Goal: Task Accomplishment & Management: Complete application form

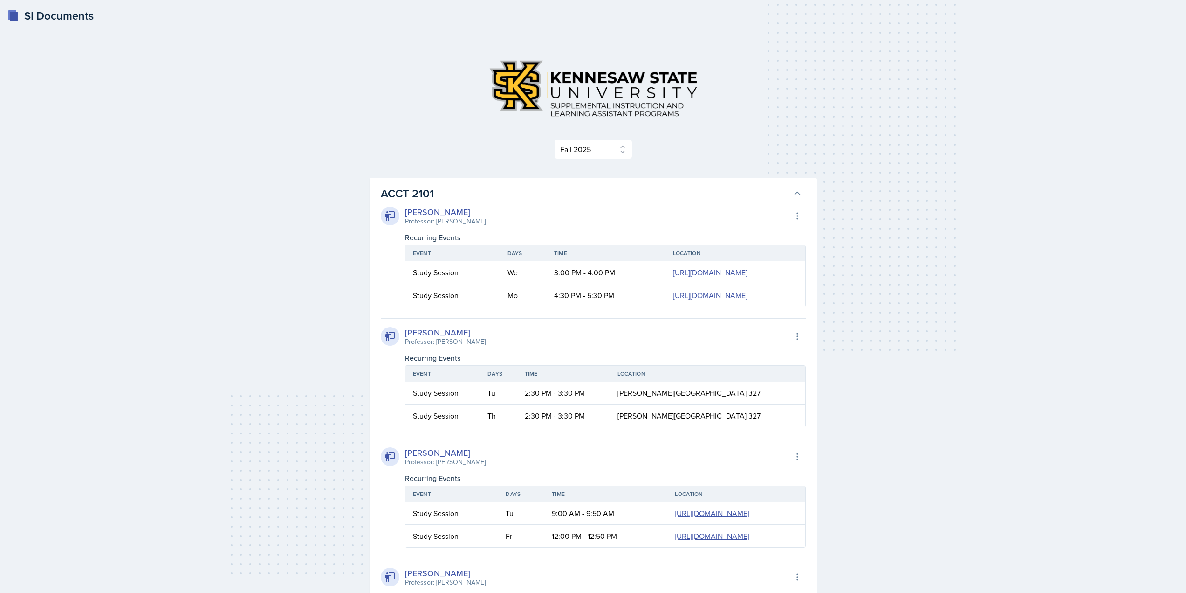
select select "2bed604d-1099-4043-b1bc-2365e8740244"
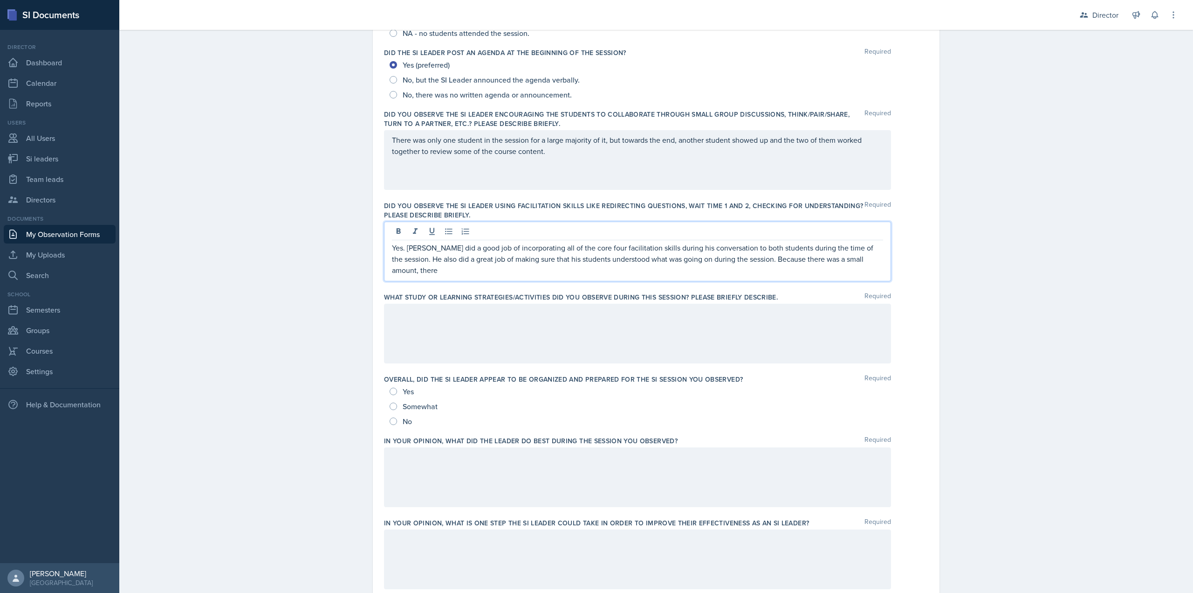
scroll to position [233, 0]
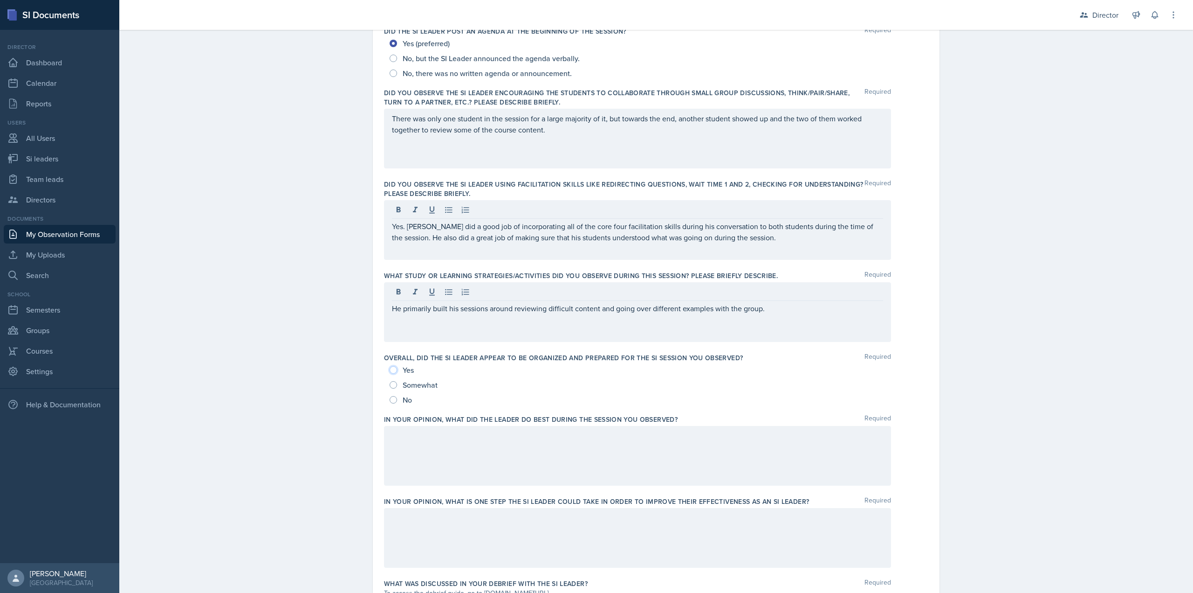
click at [390, 371] on input "Yes" at bounding box center [393, 369] width 7 height 7
radio input "true"
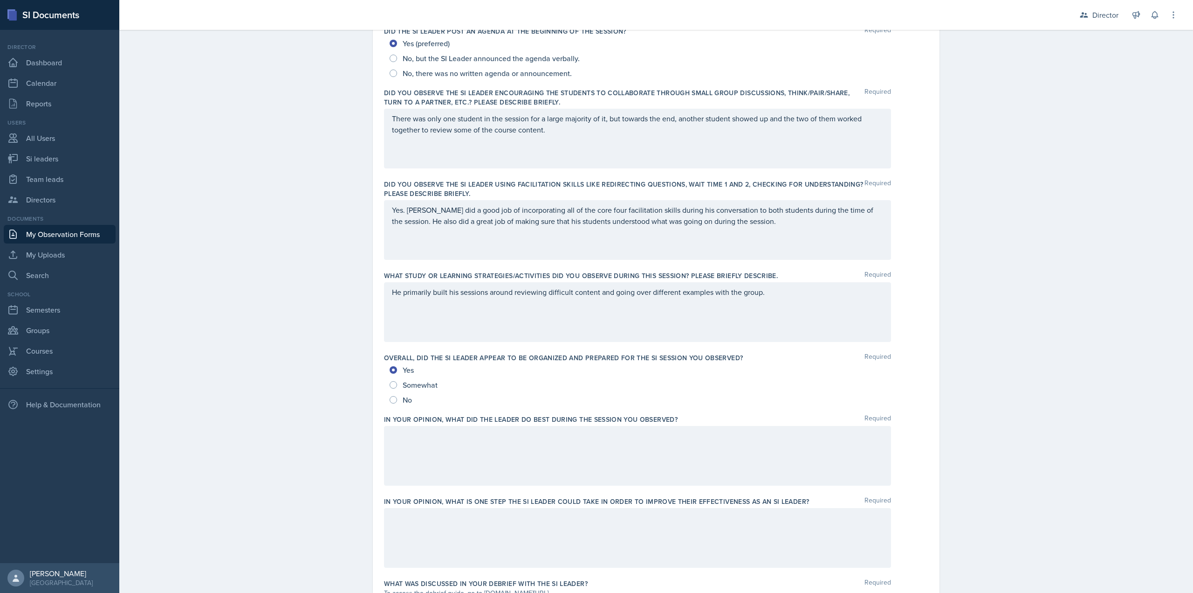
click at [433, 446] on div at bounding box center [637, 456] width 507 height 60
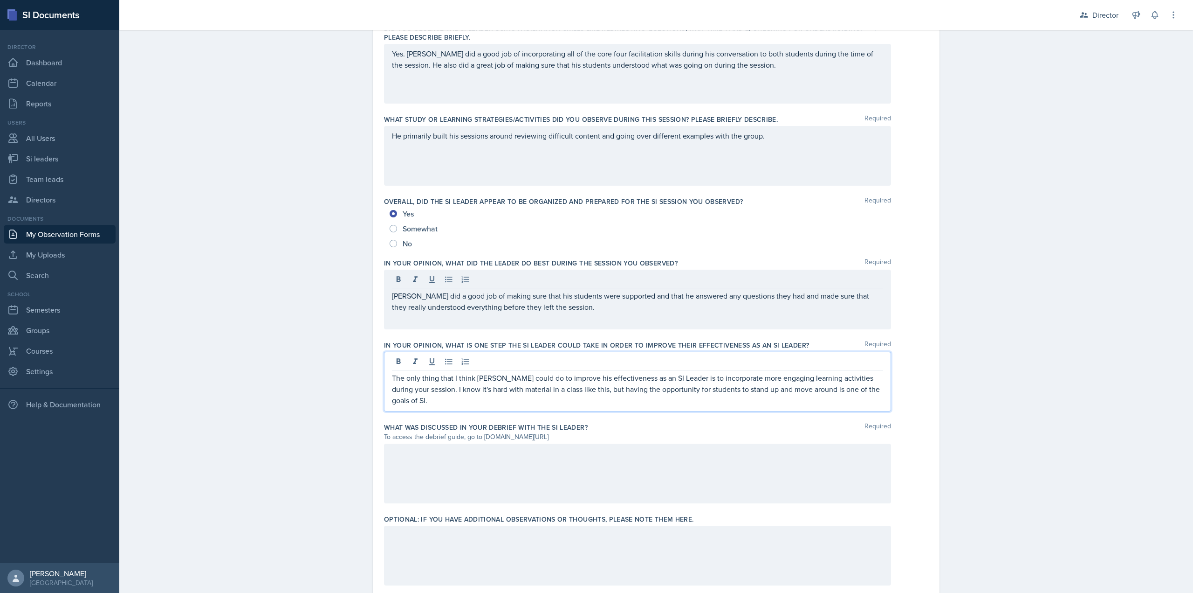
click at [648, 480] on div at bounding box center [637, 473] width 507 height 60
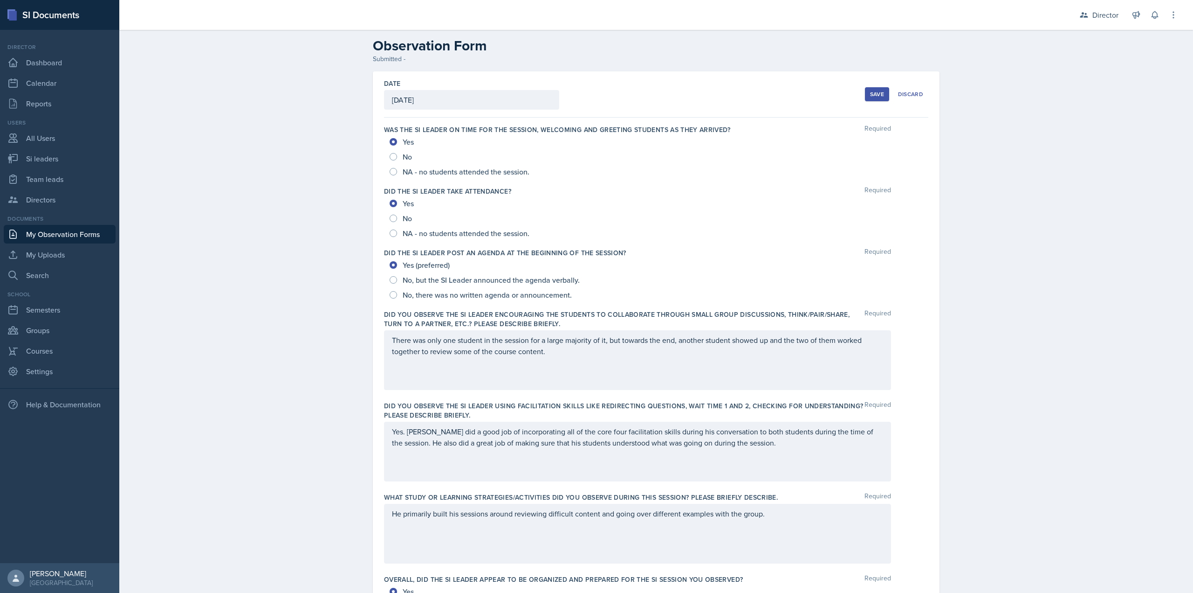
scroll to position [0, 0]
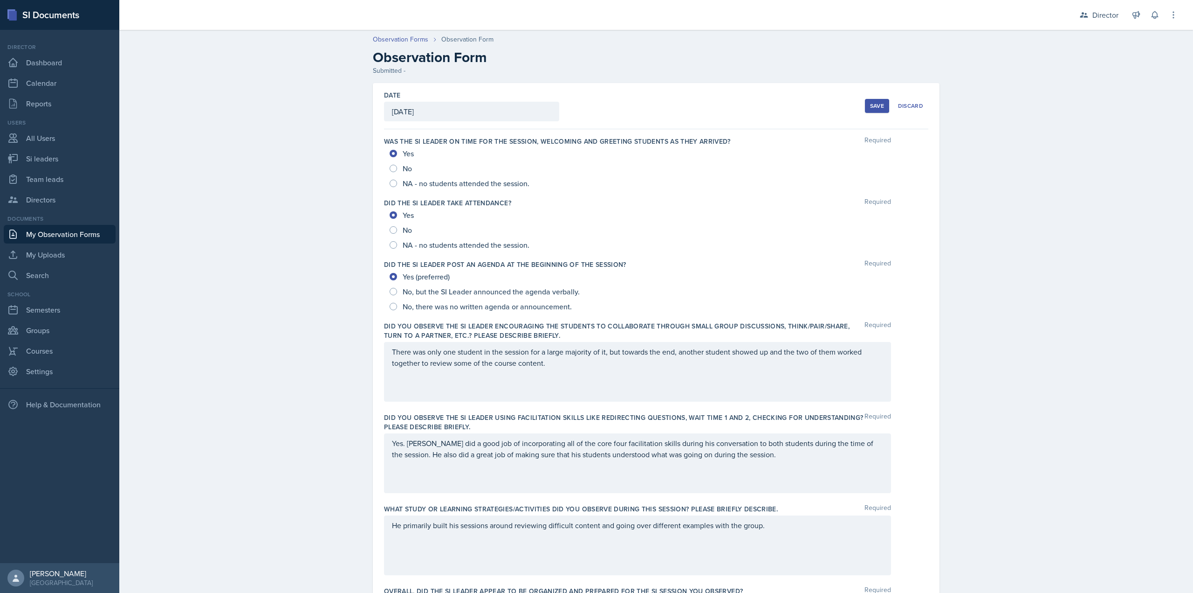
click at [870, 107] on div "Save" at bounding box center [877, 105] width 14 height 7
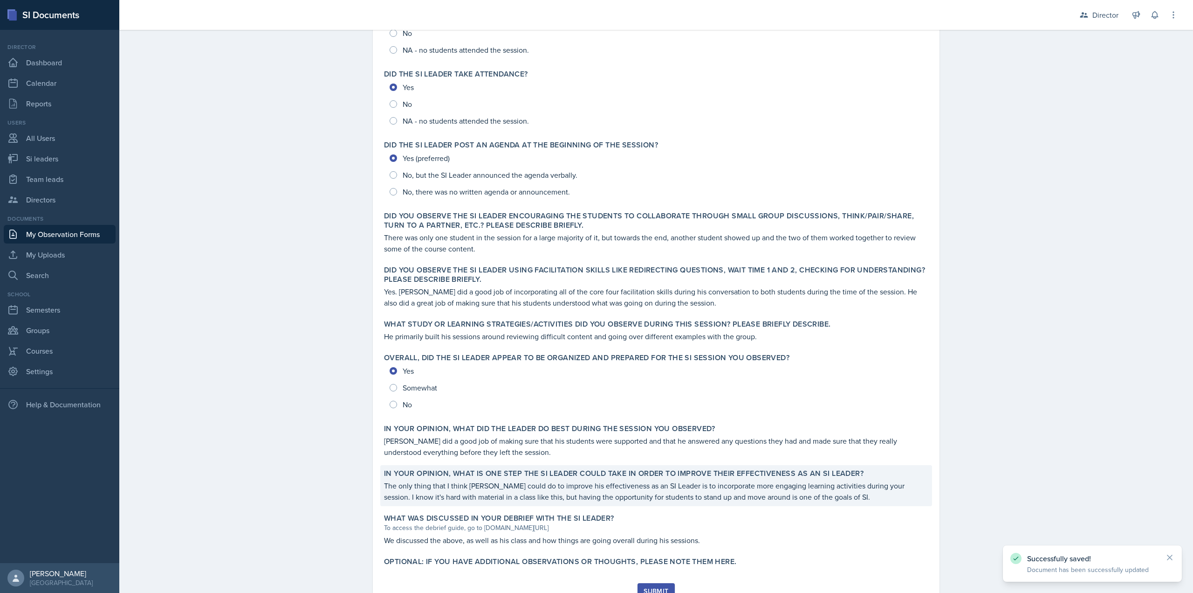
scroll to position [172, 0]
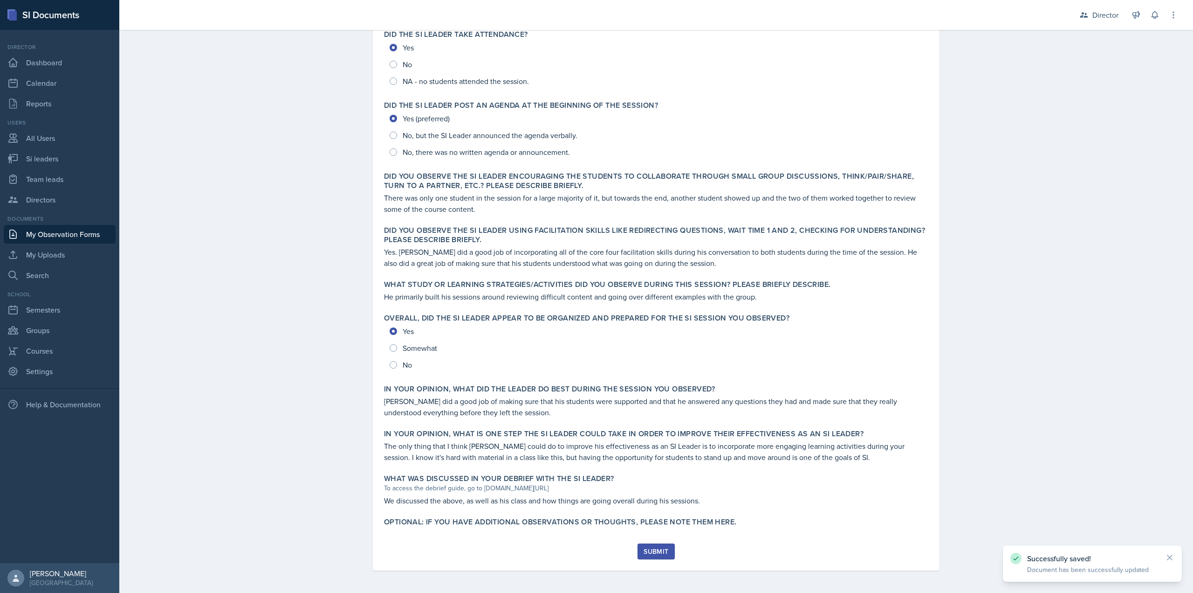
click at [641, 545] on button "Submit" at bounding box center [656, 551] width 37 height 16
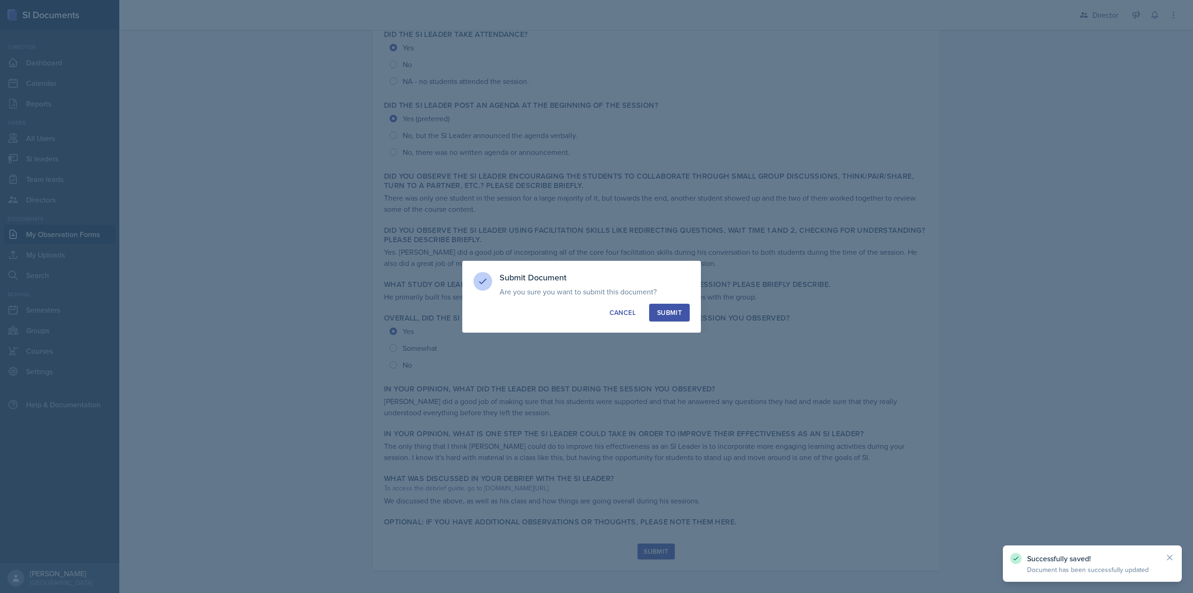
click at [677, 307] on button "Submit" at bounding box center [669, 312] width 41 height 18
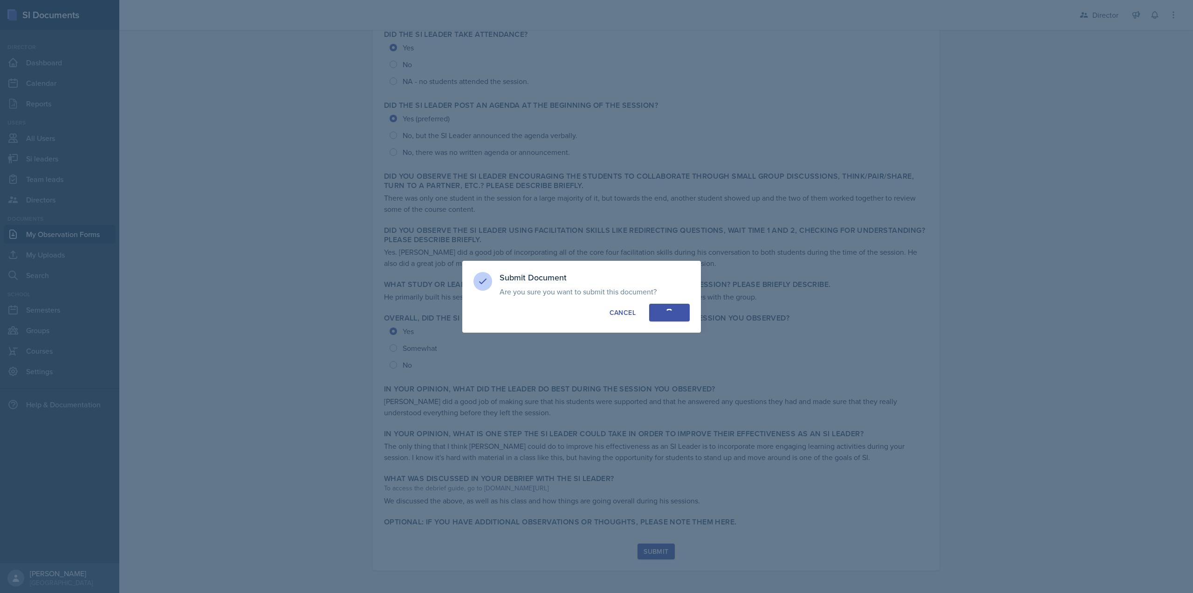
radio input "true"
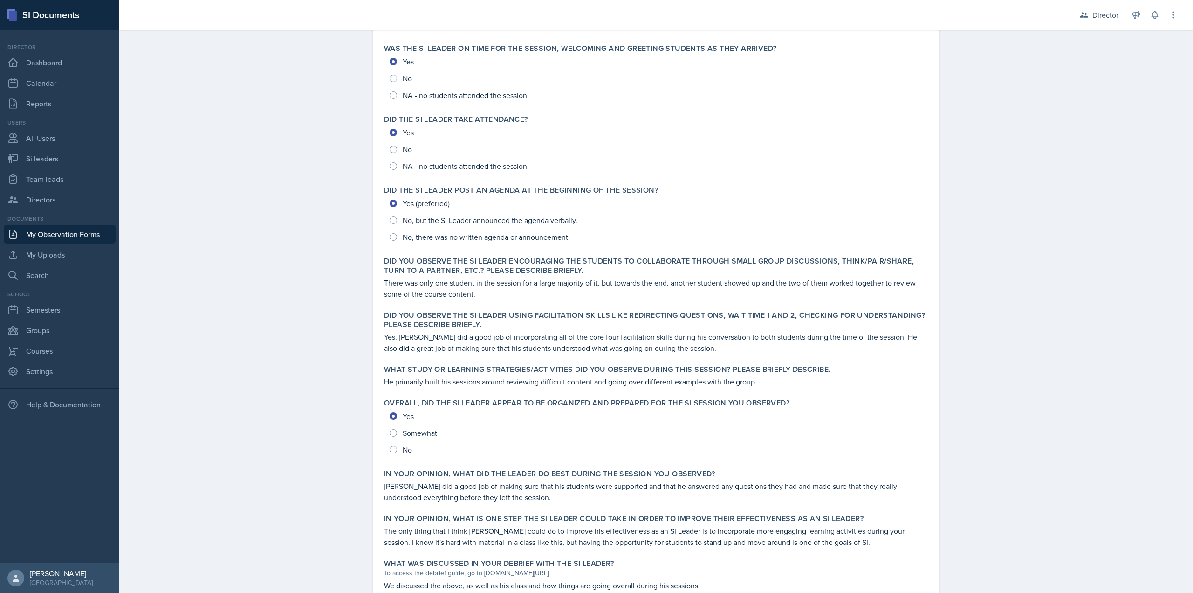
scroll to position [0, 0]
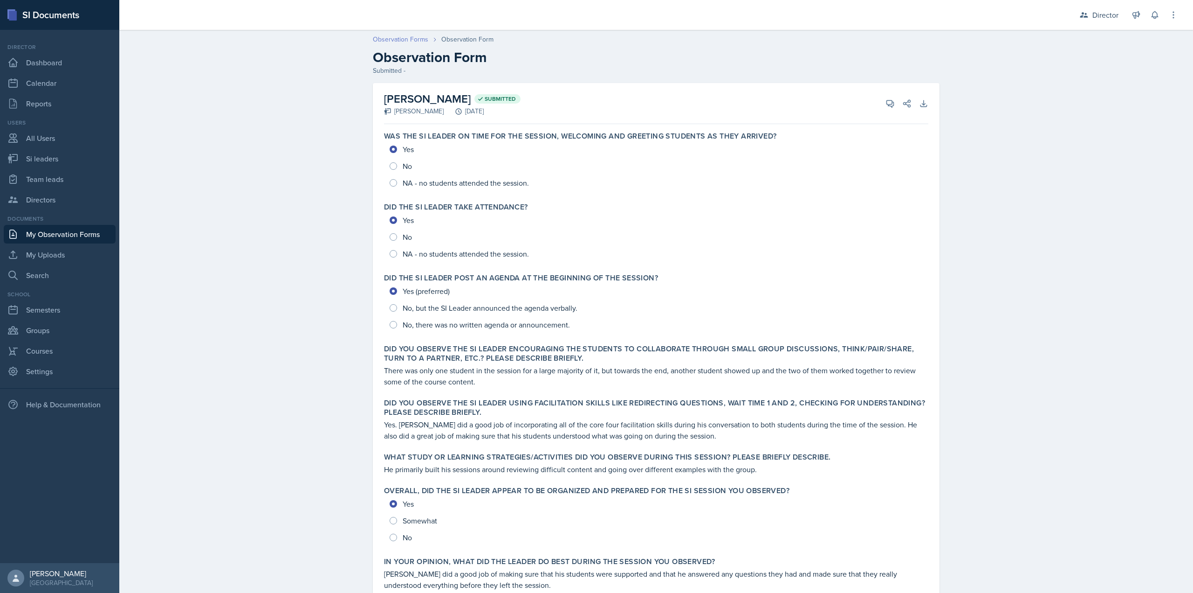
click at [406, 40] on link "Observation Forms" at bounding box center [400, 39] width 55 height 10
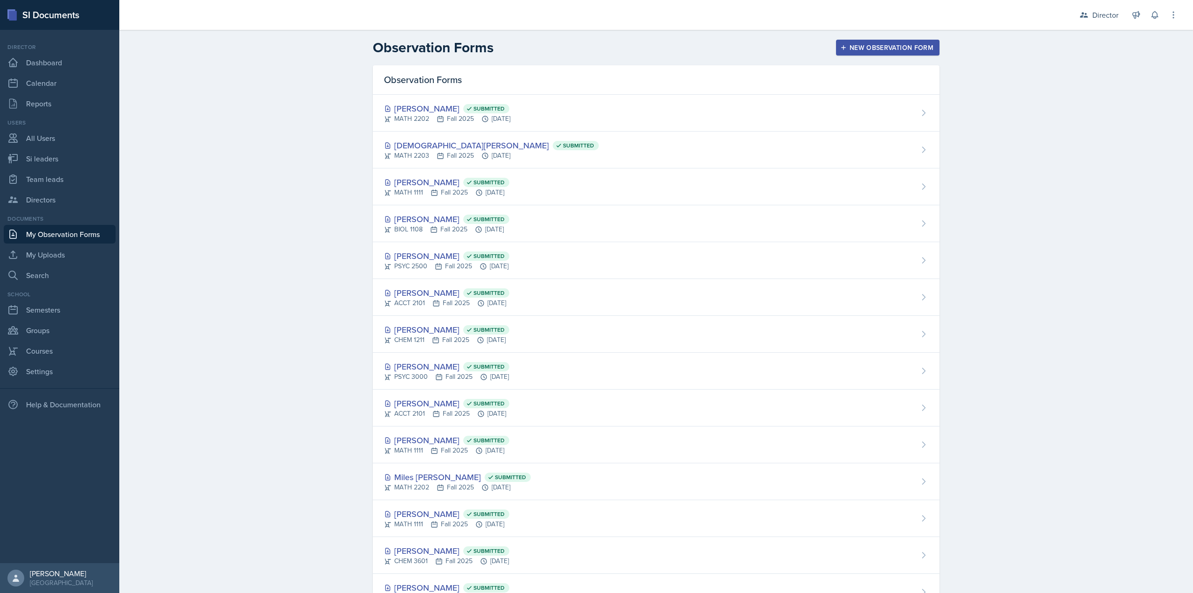
click at [854, 42] on button "New Observation Form" at bounding box center [887, 48] width 103 height 16
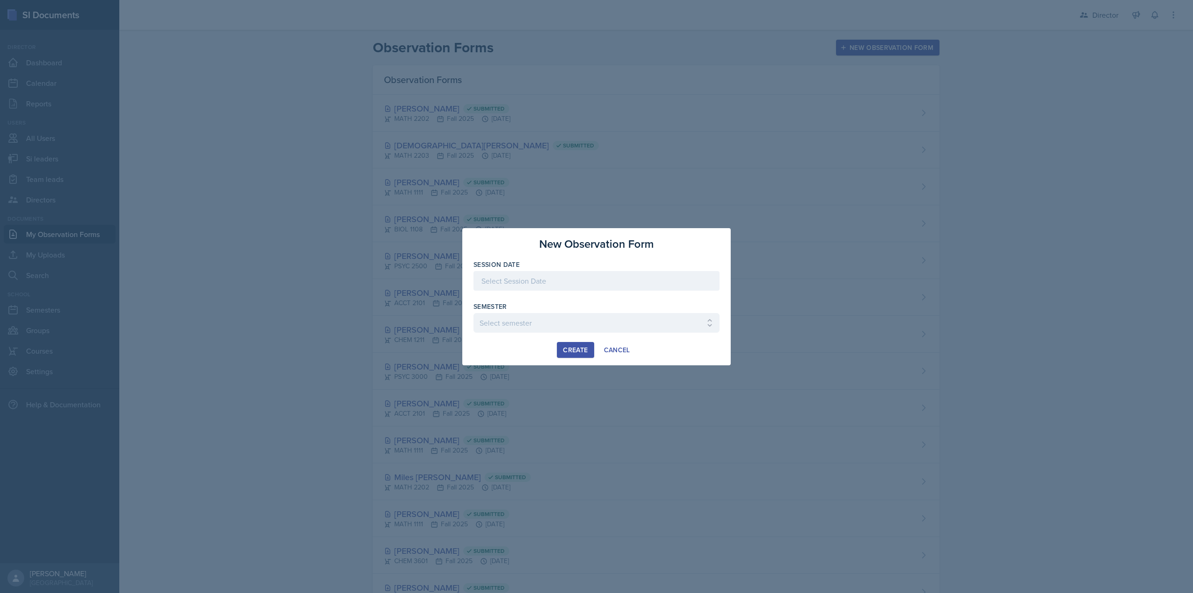
click at [555, 280] on div at bounding box center [597, 281] width 246 height 20
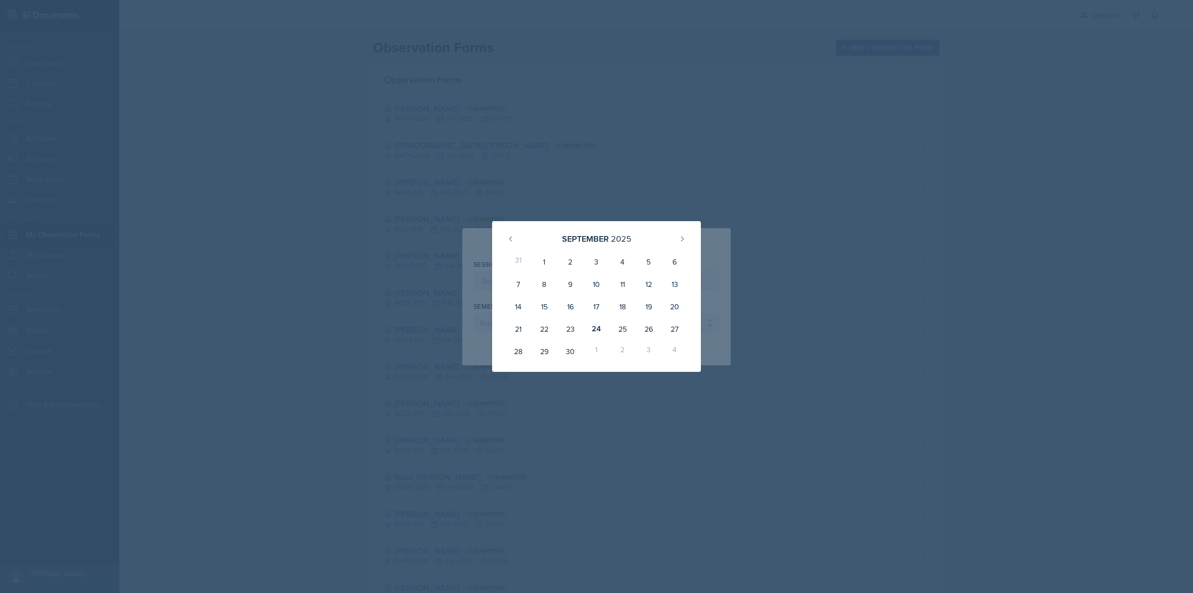
click at [426, 257] on div at bounding box center [596, 296] width 1193 height 593
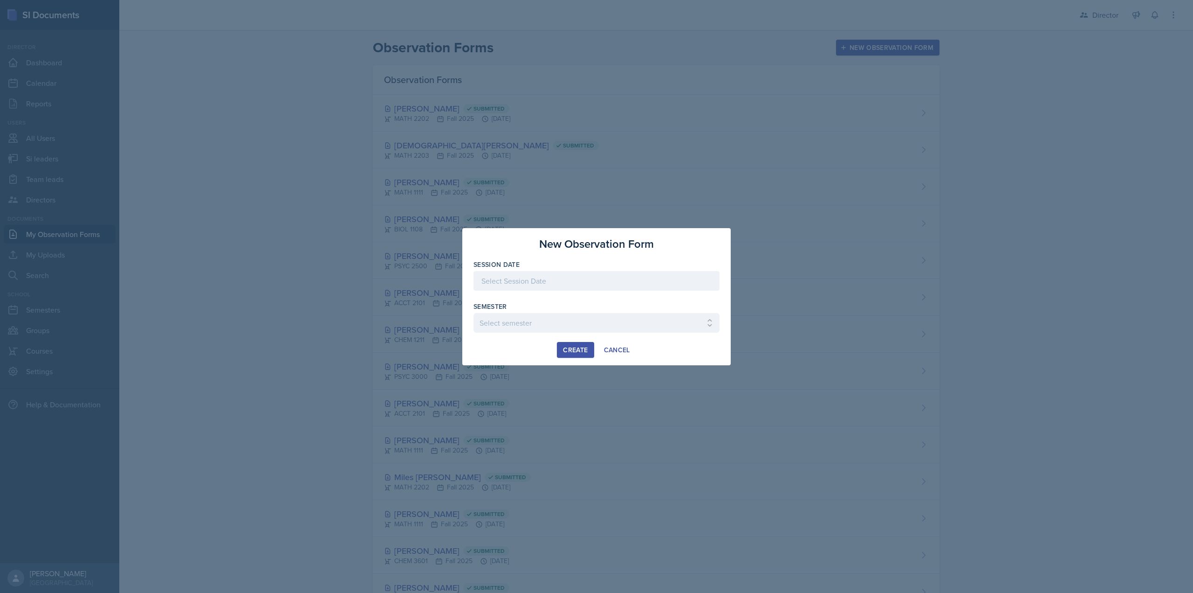
click at [539, 289] on div "Session Date" at bounding box center [597, 280] width 246 height 40
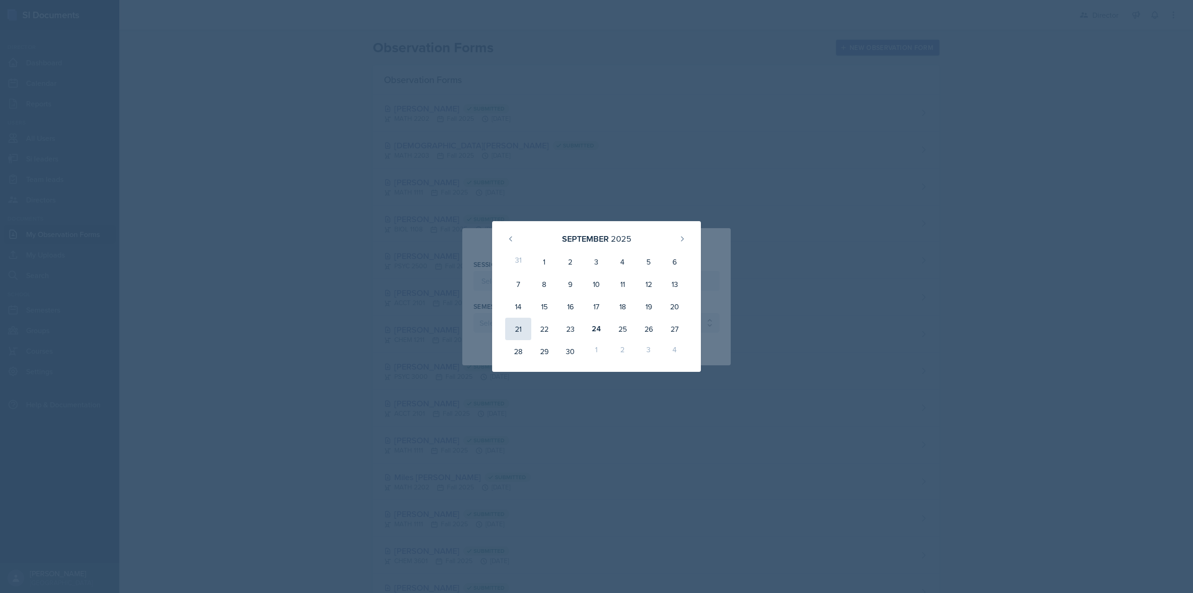
click at [531, 331] on div "21" at bounding box center [518, 328] width 26 height 22
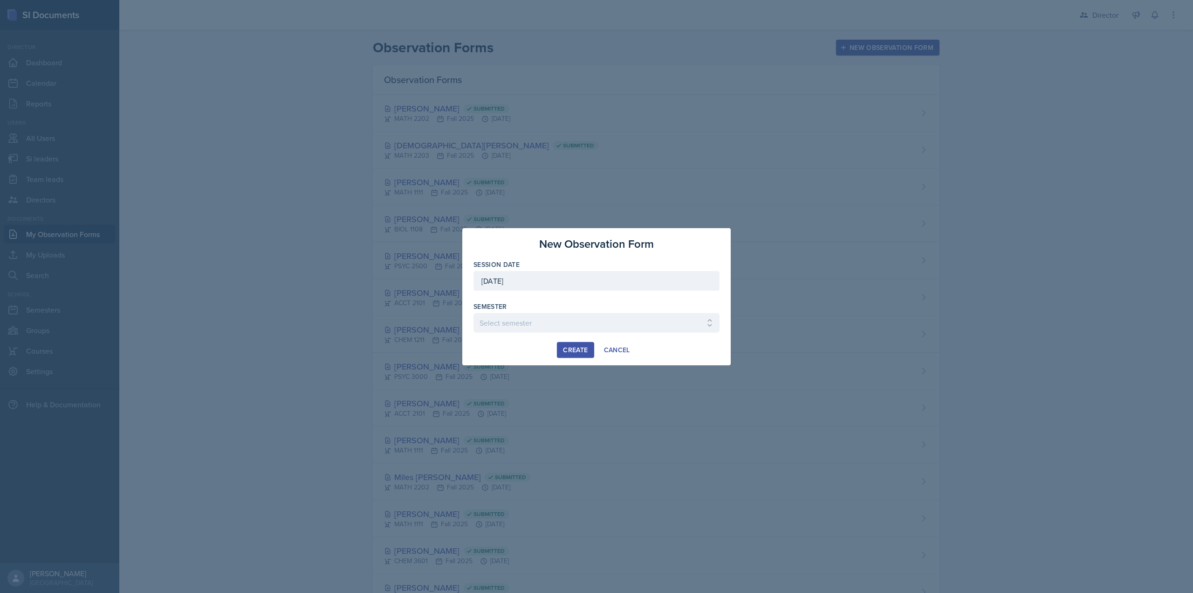
click at [538, 287] on div "September 21st, 2025" at bounding box center [597, 281] width 246 height 20
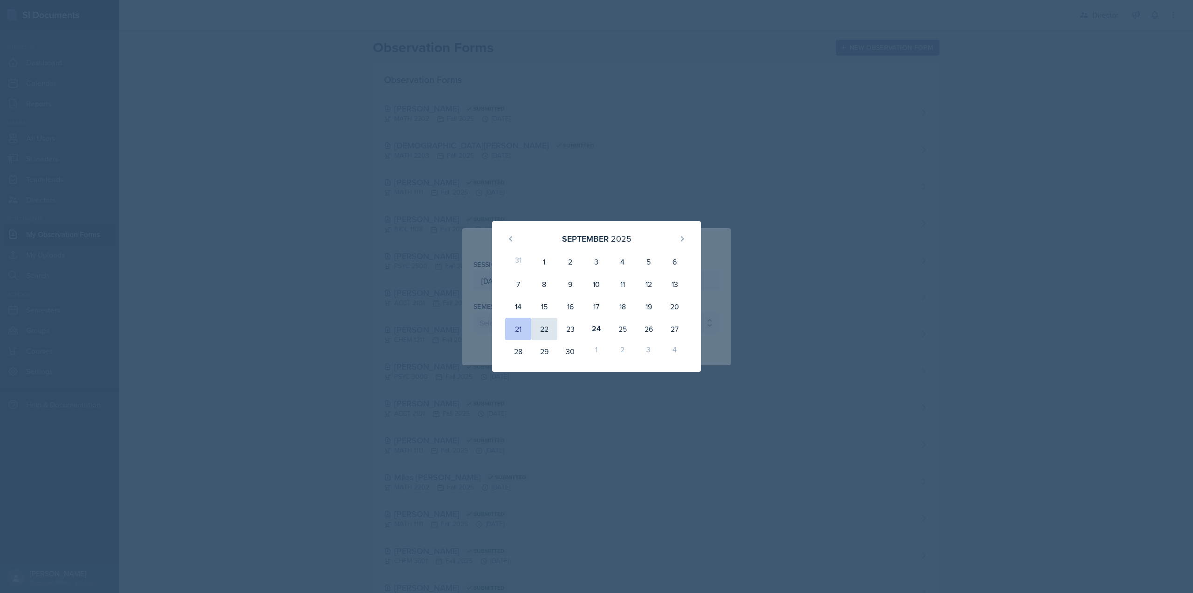
click at [549, 333] on div "22" at bounding box center [544, 328] width 26 height 22
type input "September 22nd, 2025"
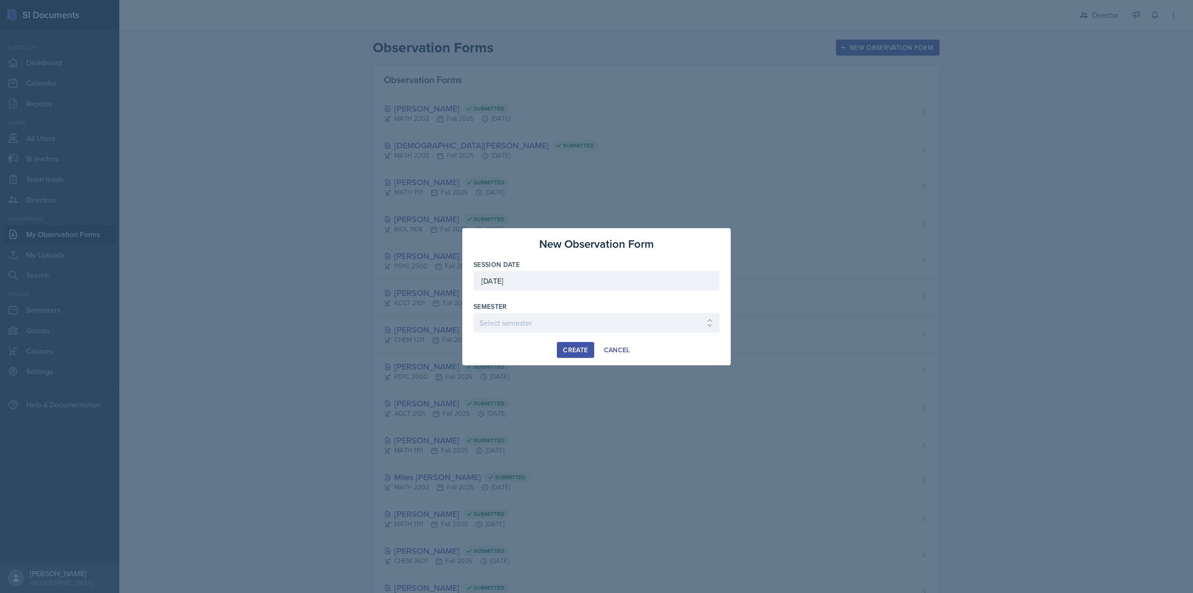
click at [522, 325] on div "Session Date September 22nd, 2025 September 2025 31 1 2 3 4 5 6 7 8 9 10 11 12 …" at bounding box center [597, 301] width 246 height 82
click at [522, 325] on select "Select semester Fall 2025 Summer 2025 Spring 2025 Fall 2024 Summer 2024 Spring …" at bounding box center [597, 323] width 246 height 20
select select "2bed604d-1099-4043-b1bc-2365e8740244"
click at [474, 313] on select "Select semester Fall 2025 Summer 2025 Spring 2025 Fall 2024 Summer 2024 Spring …" at bounding box center [597, 323] width 246 height 20
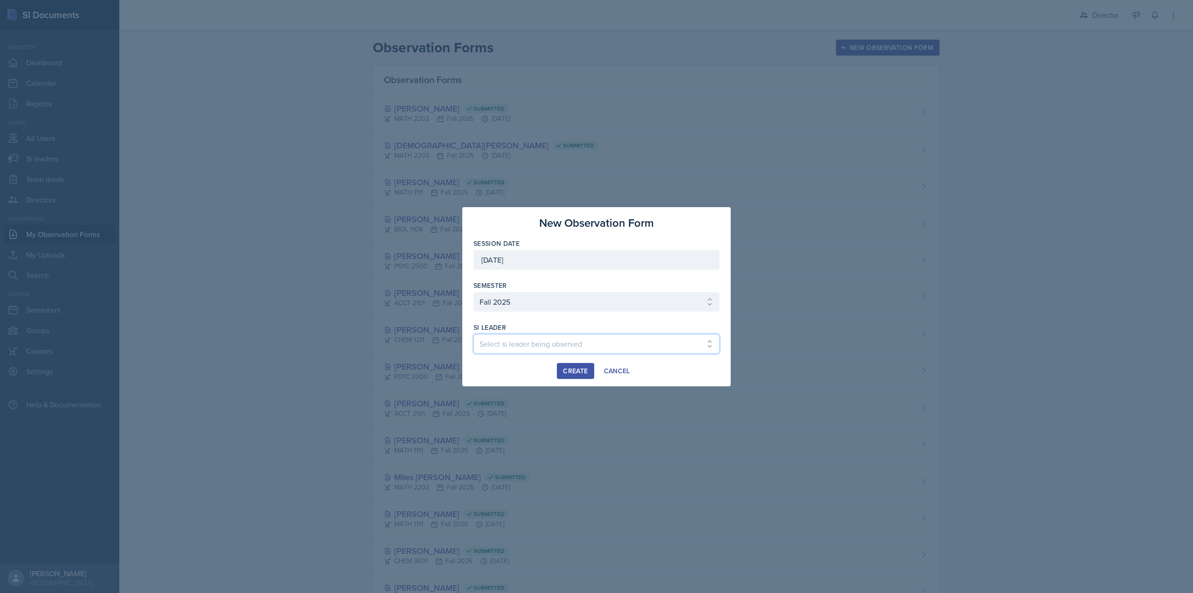
drag, startPoint x: 520, startPoint y: 331, endPoint x: 559, endPoint y: 343, distance: 40.5
click at [566, 335] on select "Select si leader being observed Rayann Afani Sam Alderton Malk Almimar James Co…" at bounding box center [597, 344] width 246 height 20
select select "13b6a300-7d60-4ce0-8d67-6d71b04f4ed0"
click at [474, 334] on select "Select si leader being observed Rayann Afani Sam Alderton Malk Almimar James Co…" at bounding box center [597, 344] width 246 height 20
click at [576, 376] on button "Create" at bounding box center [575, 371] width 37 height 16
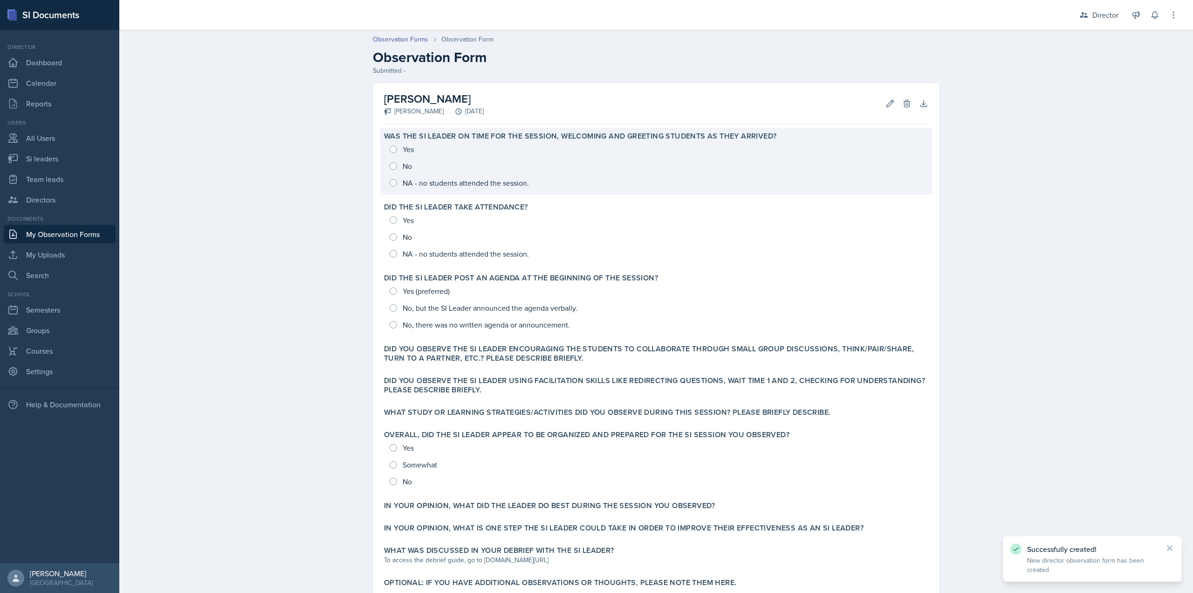
click at [472, 134] on label "Was the SI Leader on time for the session, welcoming and greeting students as t…" at bounding box center [580, 135] width 393 height 9
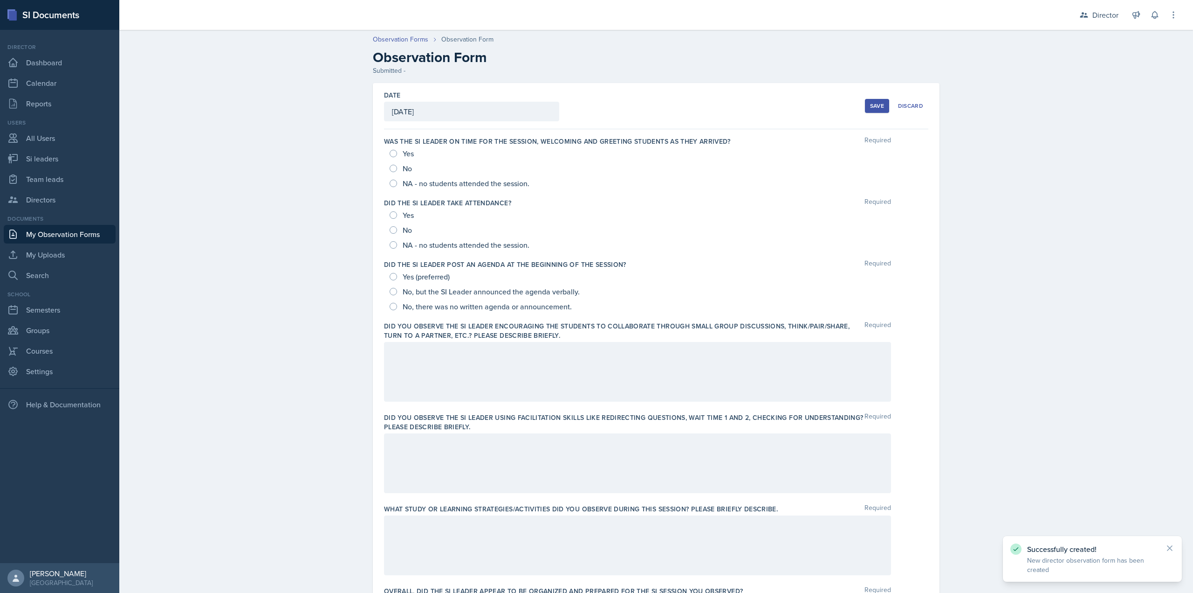
click at [396, 158] on div "Yes" at bounding box center [403, 153] width 26 height 15
click at [390, 148] on div "Yes" at bounding box center [403, 153] width 26 height 15
click at [390, 154] on input "Yes" at bounding box center [393, 153] width 7 height 7
radio input "true"
click at [391, 216] on input "Yes" at bounding box center [393, 214] width 7 height 7
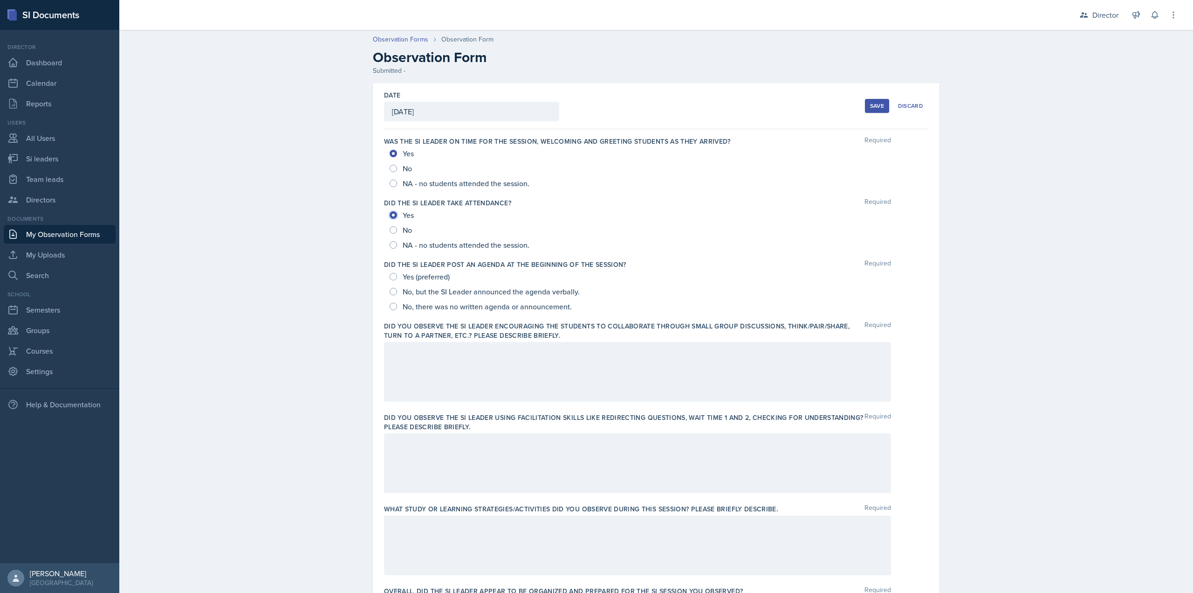
radio input "true"
click at [395, 275] on div "Yes (preferred)" at bounding box center [421, 276] width 62 height 15
click at [392, 275] on input "Yes (preferred)" at bounding box center [393, 276] width 7 height 7
radio input "true"
click at [423, 350] on div at bounding box center [637, 372] width 507 height 60
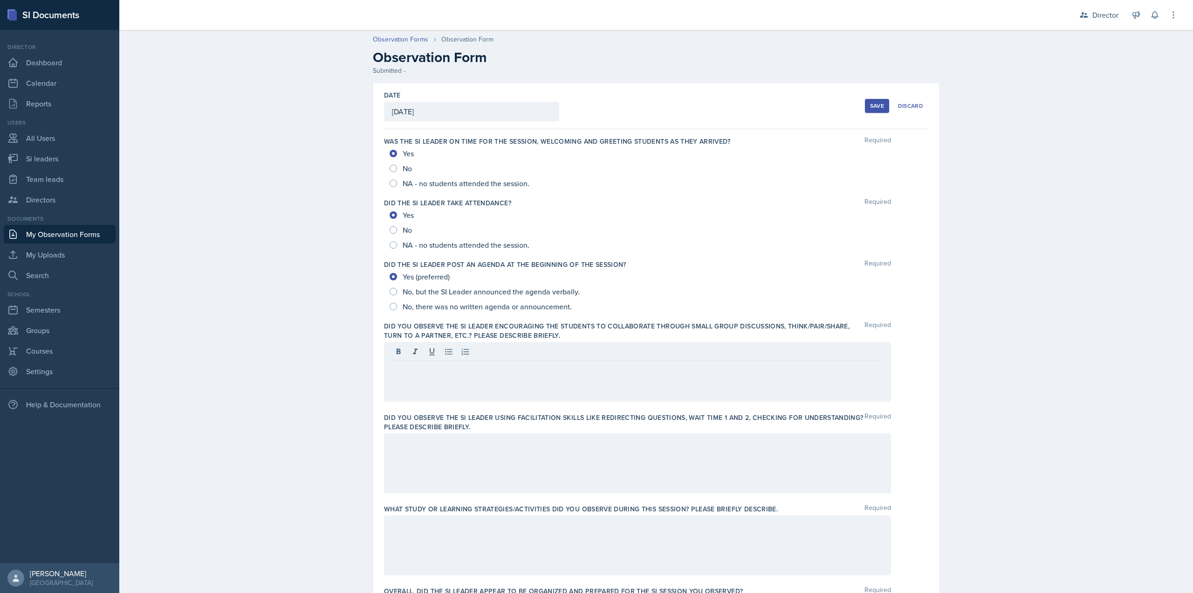
click at [426, 385] on div at bounding box center [637, 372] width 507 height 60
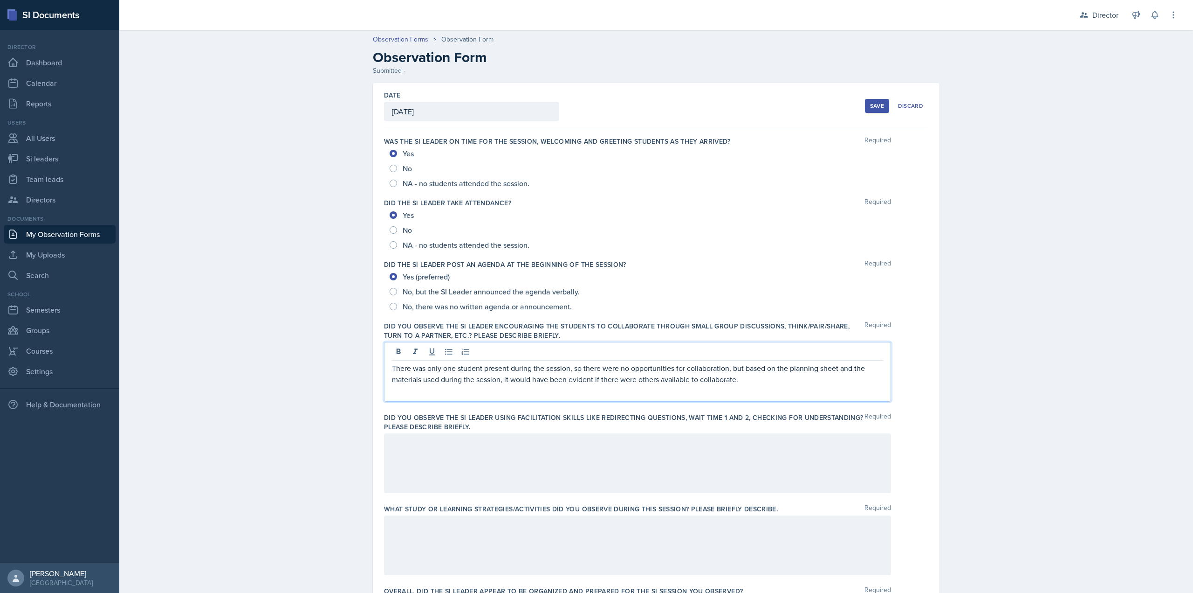
click at [453, 470] on div at bounding box center [637, 463] width 507 height 60
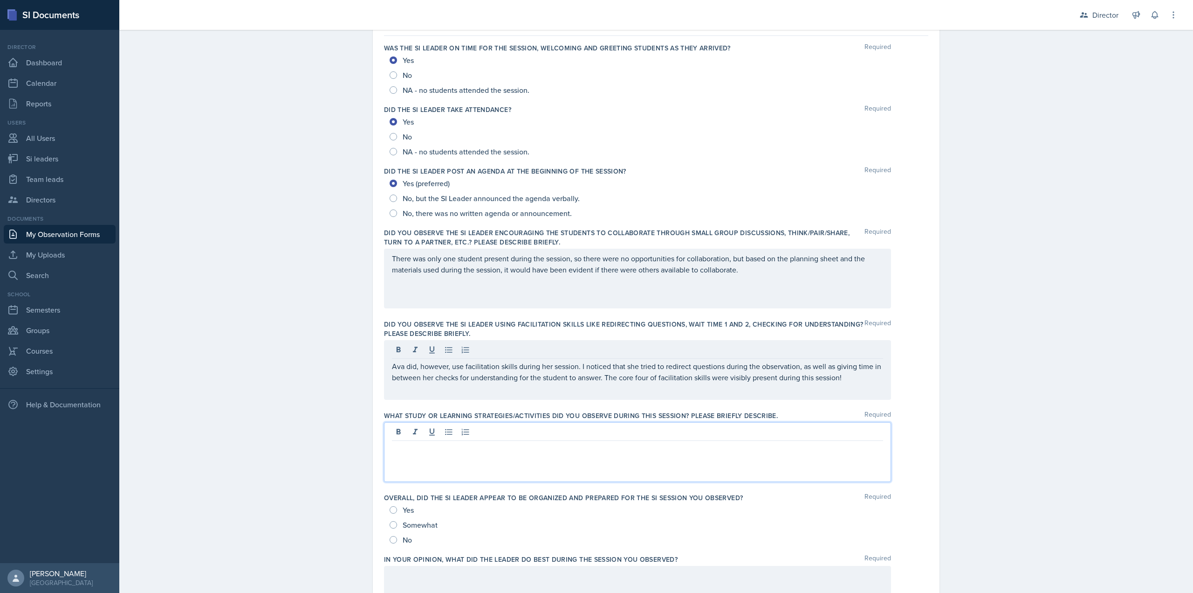
click at [524, 442] on p at bounding box center [637, 447] width 491 height 11
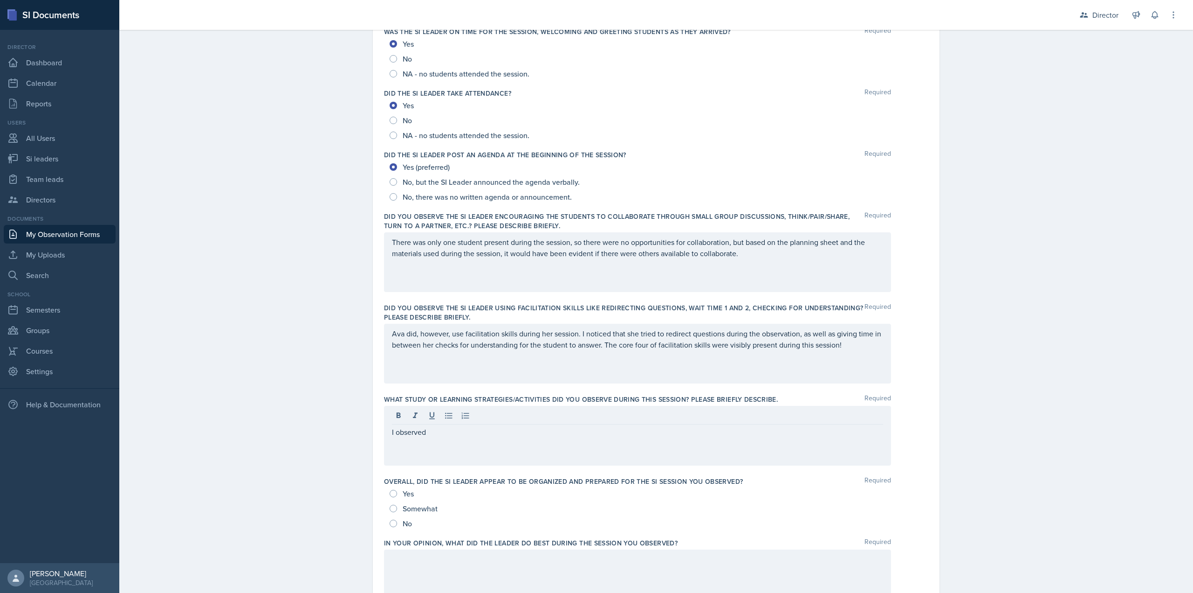
click at [512, 448] on div "I observed" at bounding box center [637, 436] width 507 height 60
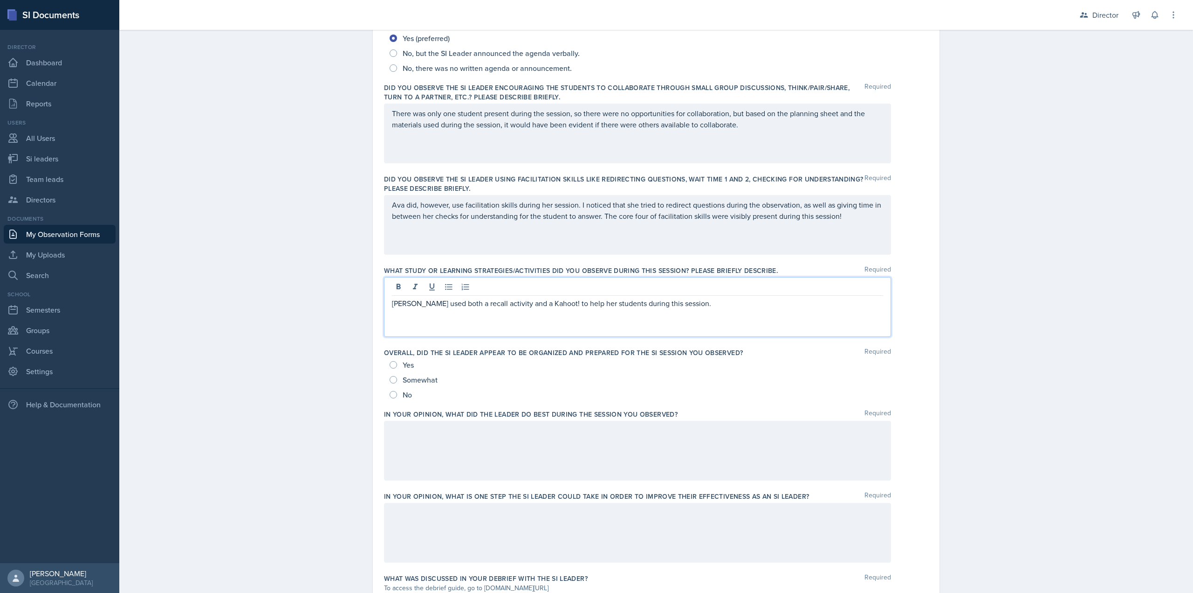
scroll to position [249, 0]
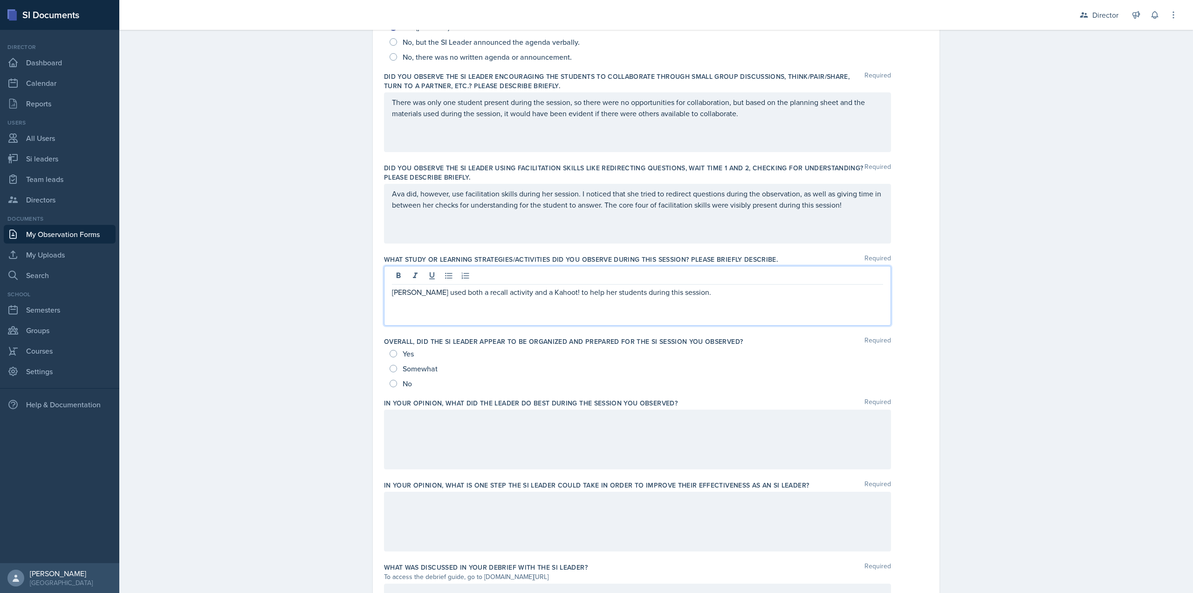
click at [403, 352] on span "Yes" at bounding box center [408, 353] width 11 height 9
click at [397, 352] on input "Yes" at bounding box center [393, 353] width 7 height 7
radio input "true"
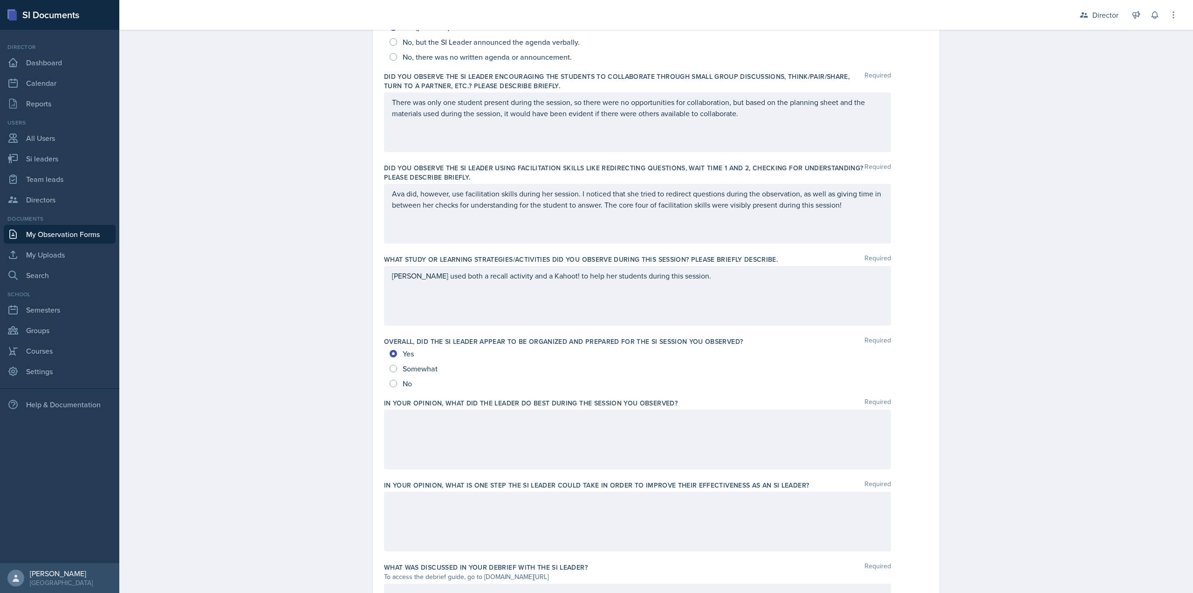
click at [443, 434] on div at bounding box center [637, 439] width 507 height 60
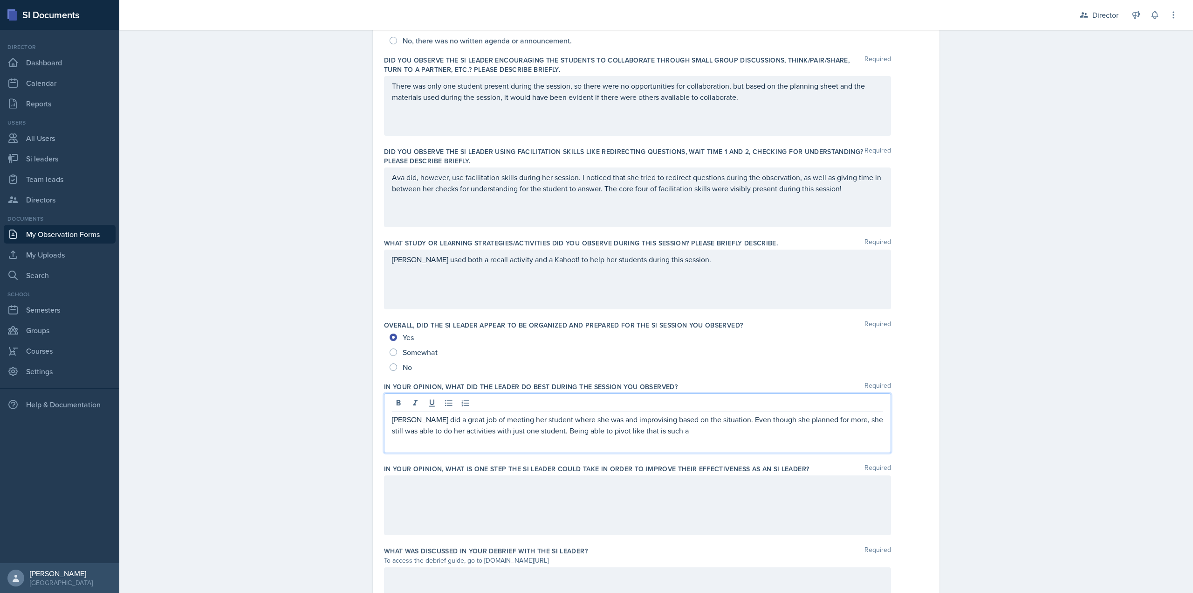
click at [674, 433] on p "Ava did a great job of meeting her student where she was and improvising based …" at bounding box center [637, 425] width 491 height 22
click at [676, 511] on div at bounding box center [637, 505] width 507 height 60
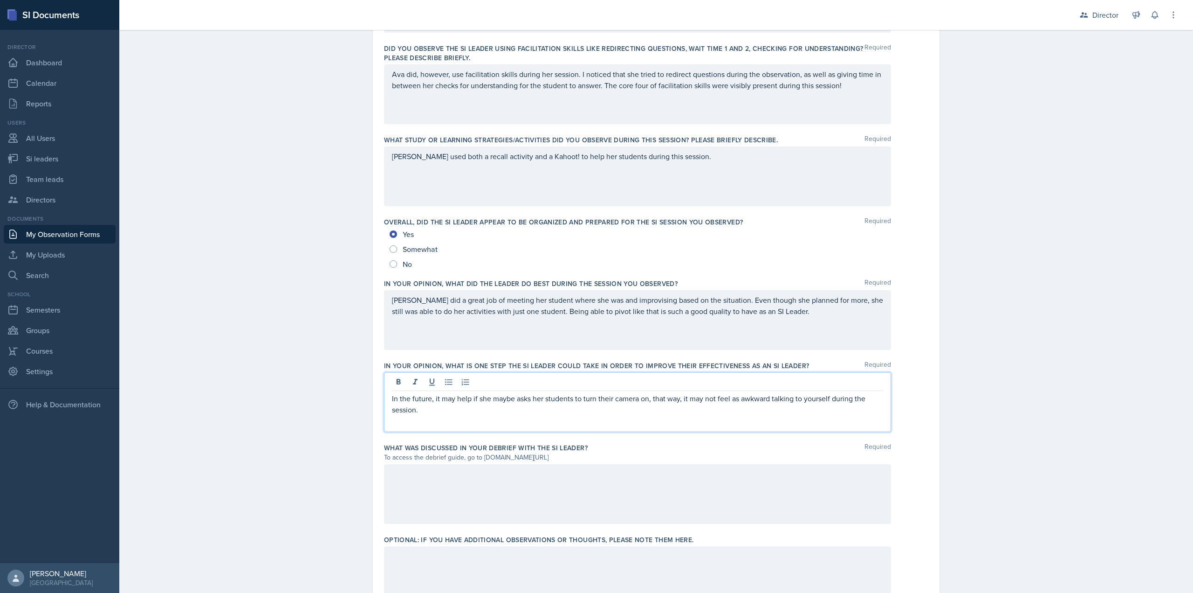
scroll to position [419, 0]
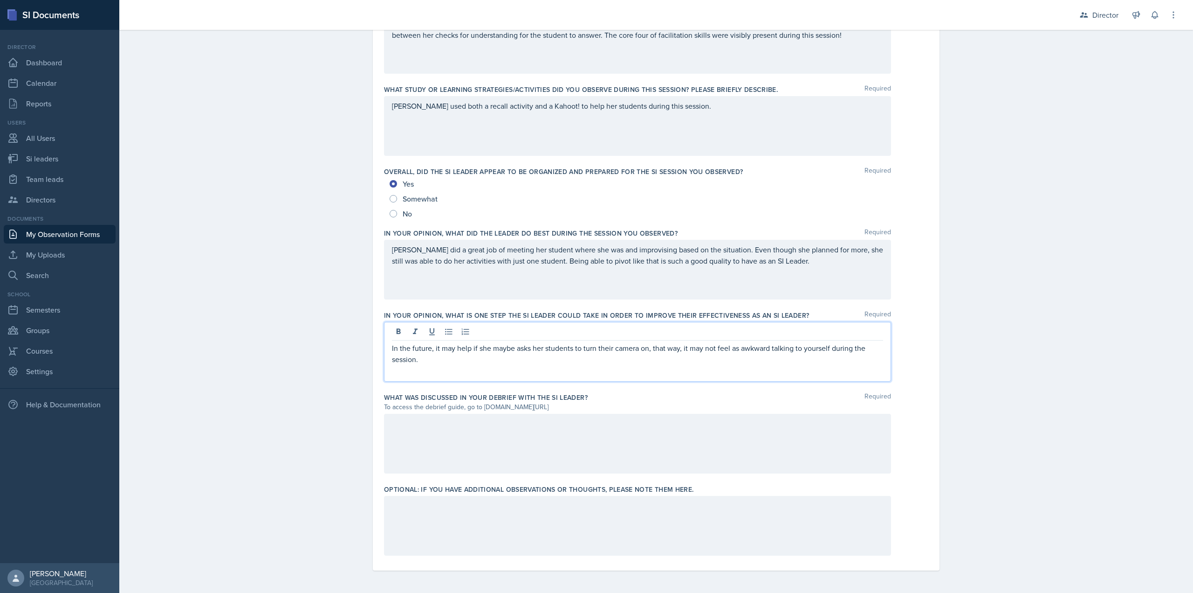
click at [593, 450] on div at bounding box center [637, 444] width 507 height 60
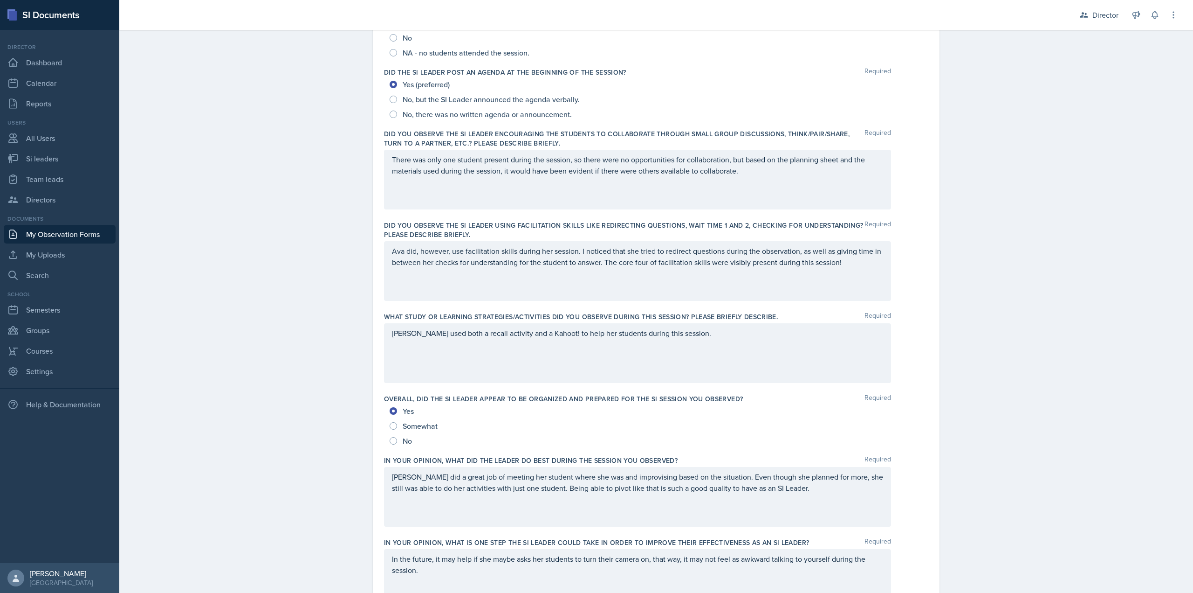
scroll to position [0, 0]
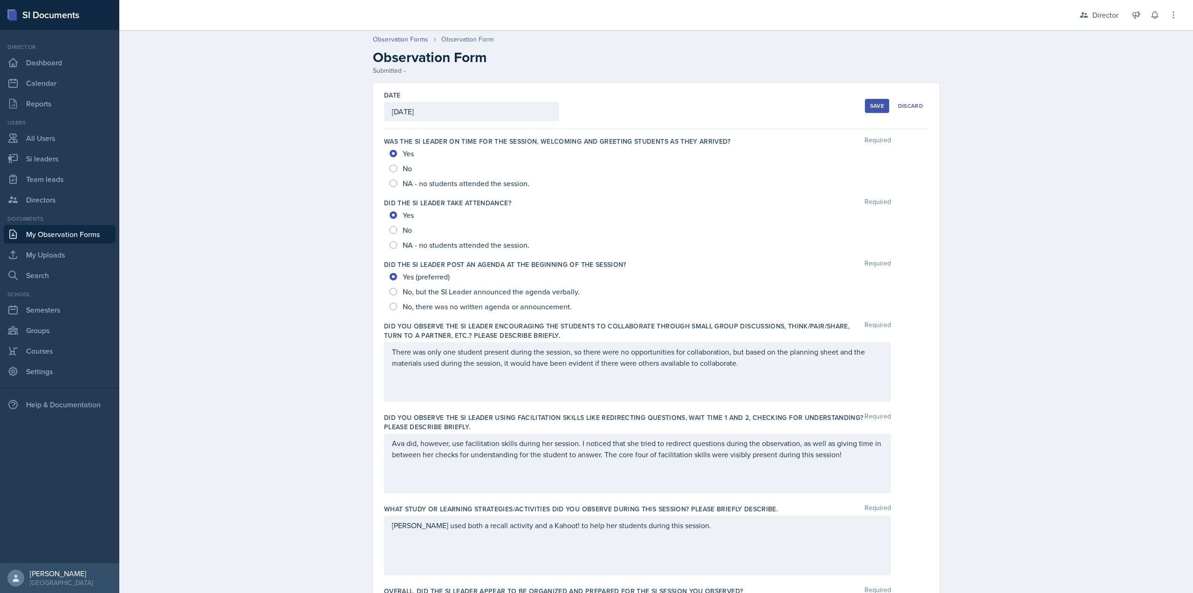
click at [873, 101] on button "Save" at bounding box center [877, 106] width 24 height 14
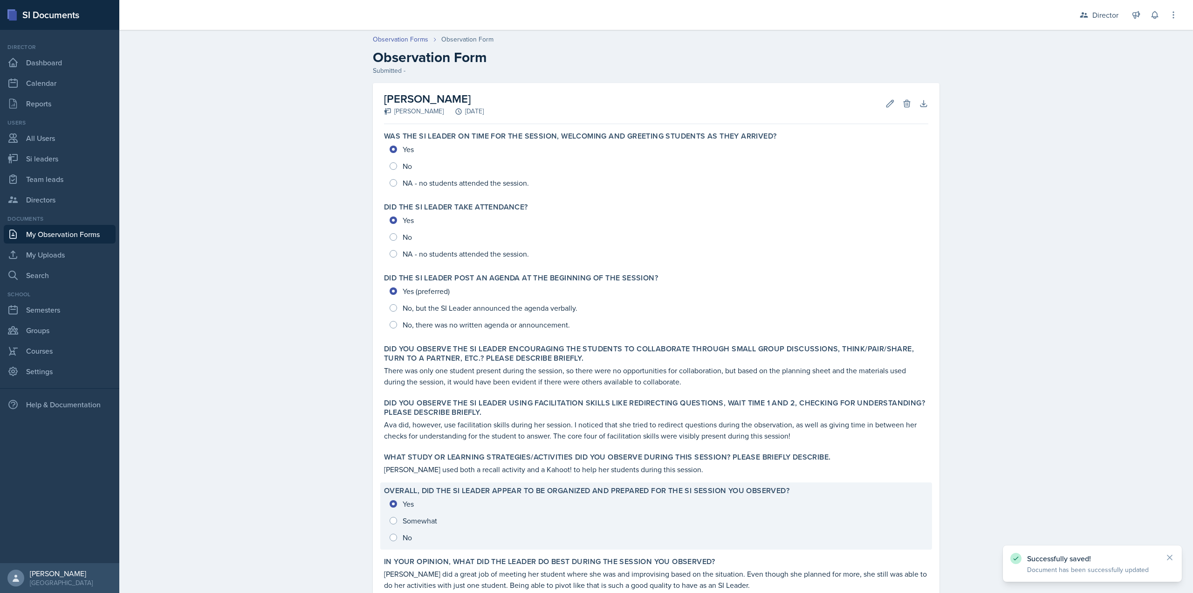
scroll to position [161, 0]
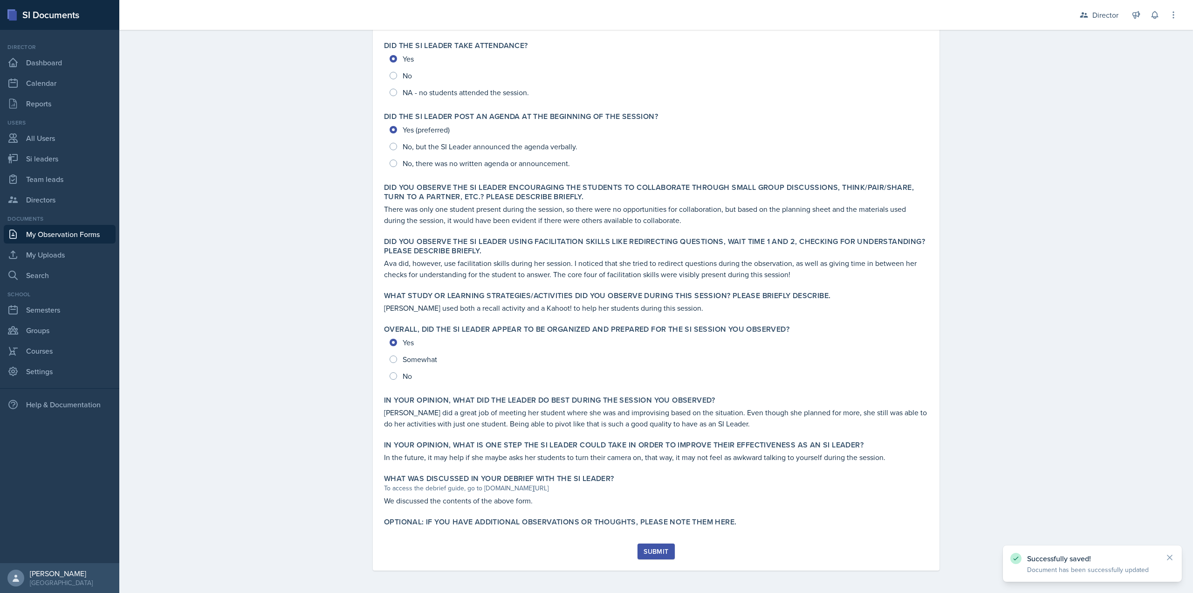
click at [640, 553] on button "Submit" at bounding box center [656, 551] width 37 height 16
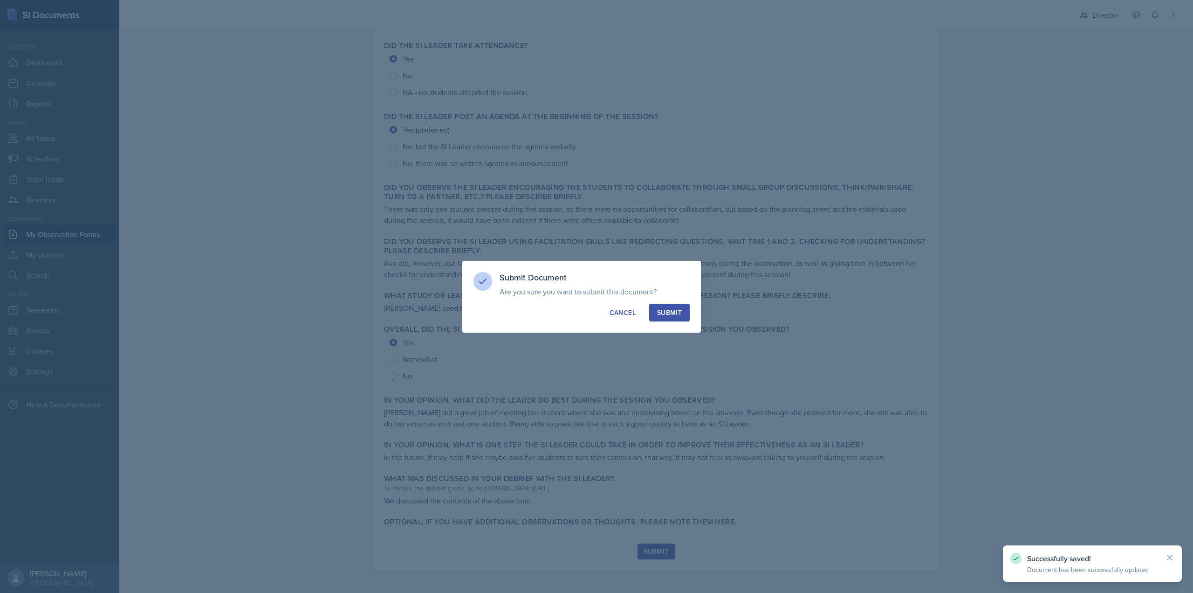
click at [671, 308] on div "Submit" at bounding box center [669, 312] width 25 height 9
radio input "true"
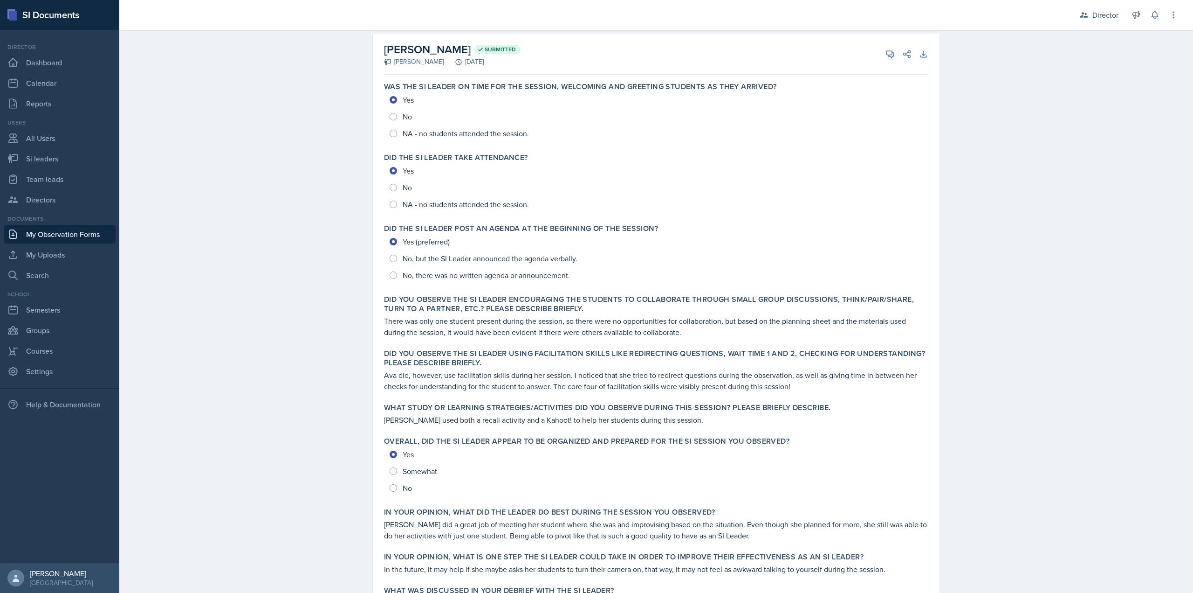
scroll to position [0, 0]
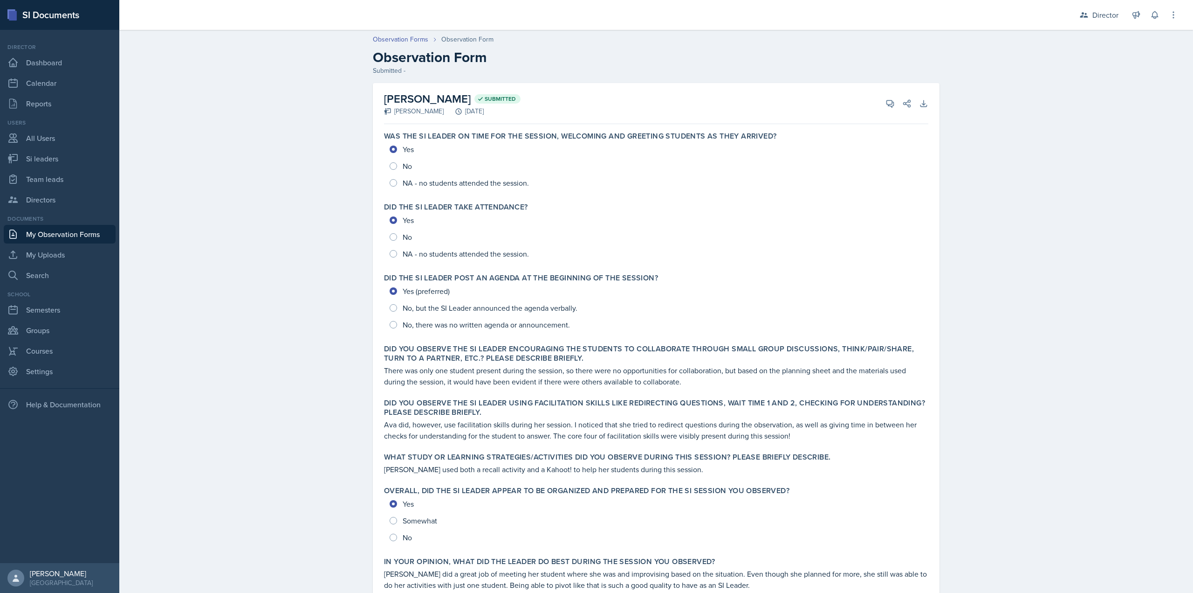
click at [415, 46] on div "Observation Forms Observation Form Observation Form Submitted -" at bounding box center [656, 54] width 597 height 41
click at [414, 41] on link "Observation Forms" at bounding box center [400, 39] width 55 height 10
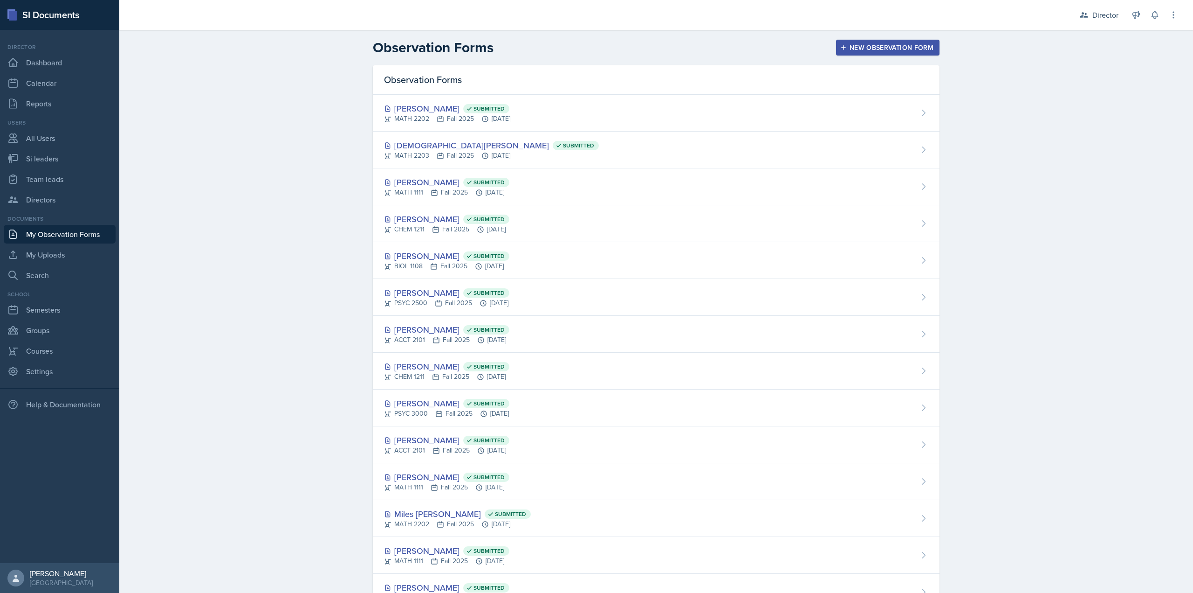
click at [889, 45] on div "New Observation Form" at bounding box center [887, 47] width 91 height 7
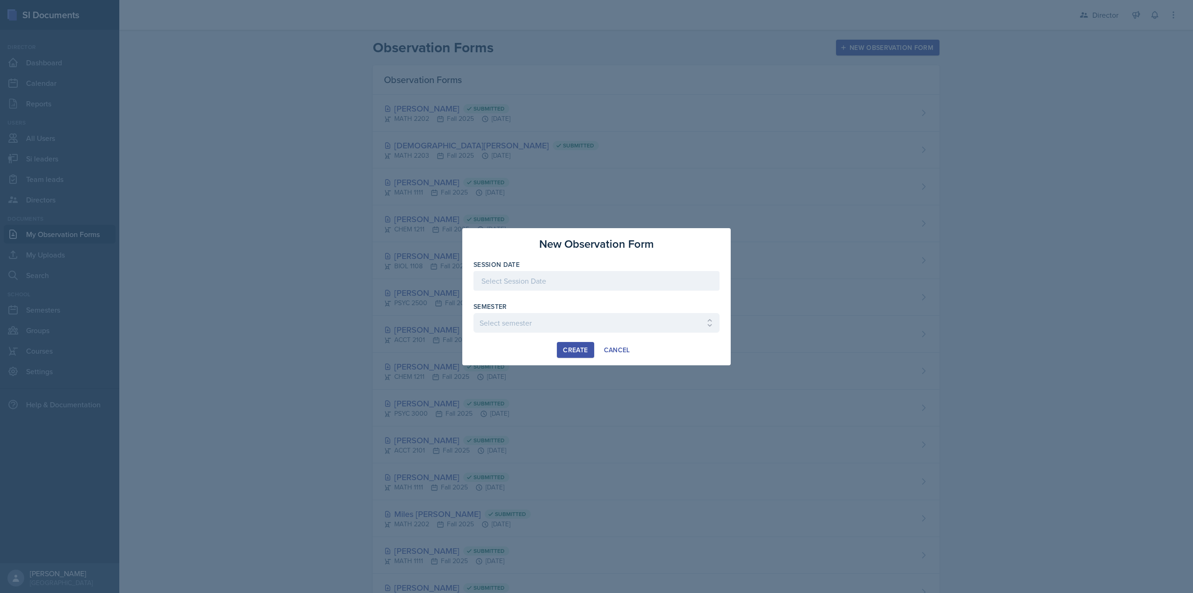
click at [501, 294] on div at bounding box center [597, 294] width 246 height 9
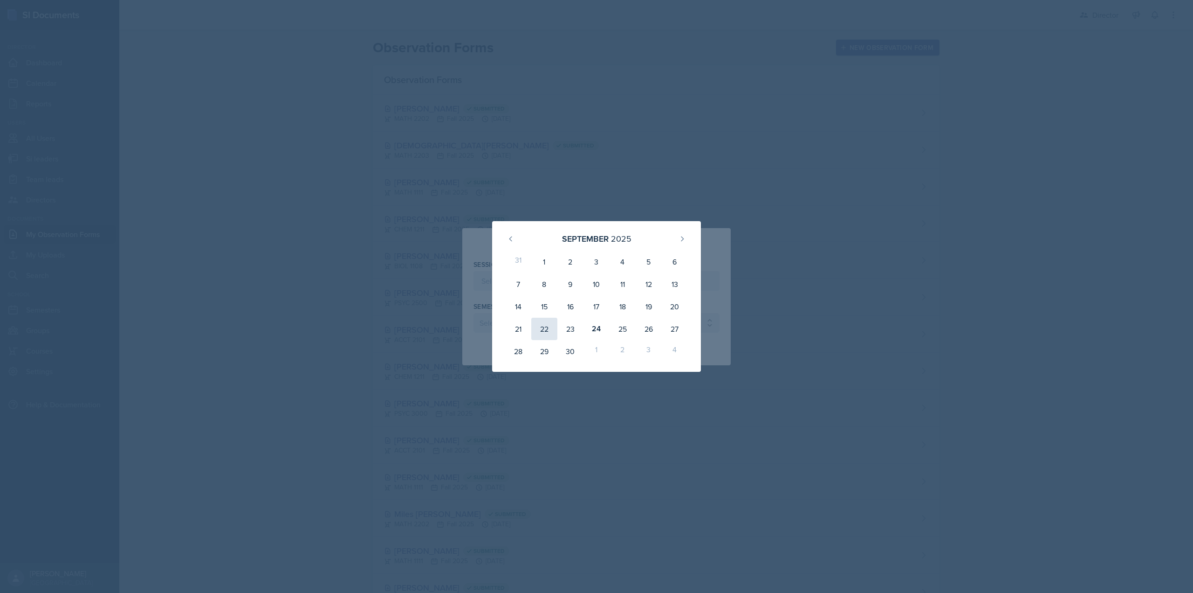
click at [541, 328] on div "22" at bounding box center [544, 328] width 26 height 22
type input "September 22nd, 2025"
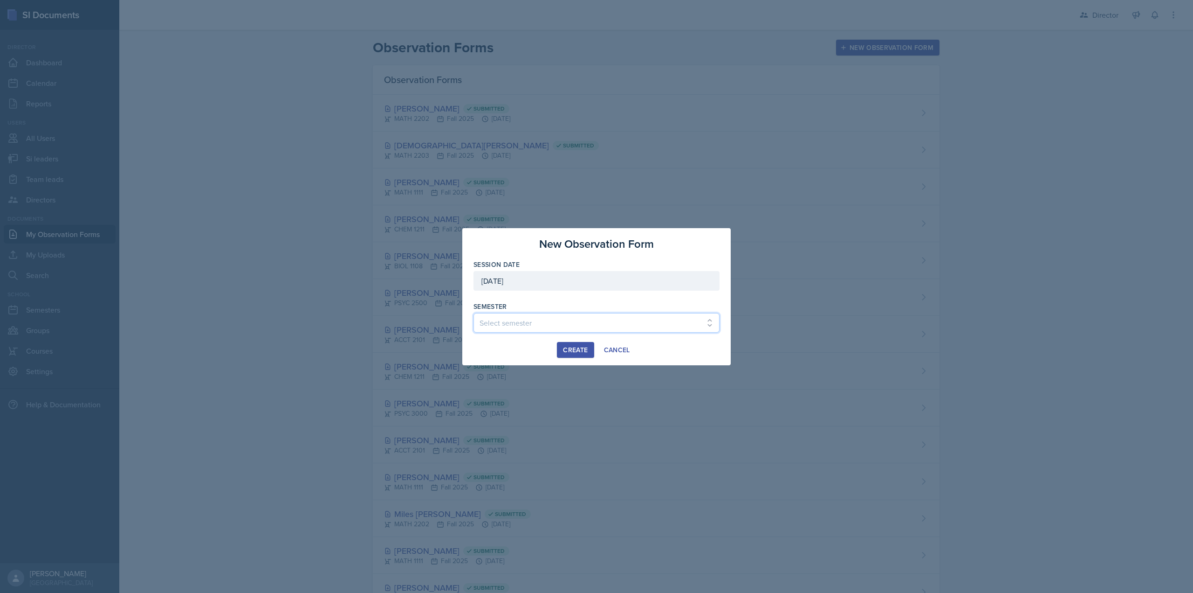
click at [517, 317] on select "Select semester Fall 2025 Summer 2025 Spring 2025 Fall 2024 Summer 2024 Spring …" at bounding box center [597, 323] width 246 height 20
select select "2bed604d-1099-4043-b1bc-2365e8740244"
click at [474, 313] on select "Select semester Fall 2025 Summer 2025 Spring 2025 Fall 2024 Summer 2024 Spring …" at bounding box center [597, 323] width 246 height 20
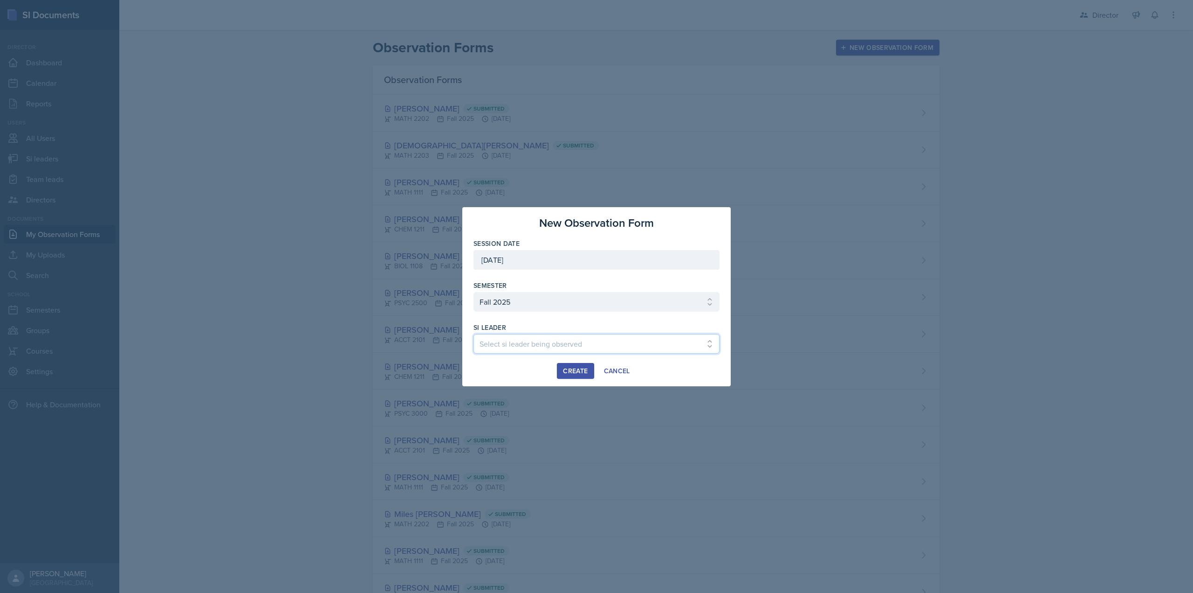
click at [517, 352] on select "Select si leader being observed Rayann Afani Sam Alderton Malk Almimar James Co…" at bounding box center [597, 344] width 246 height 20
select select "c5b6720a-aa63-49ea-a50e-0e71a71a2a8e"
click at [559, 369] on button "Create" at bounding box center [575, 371] width 37 height 16
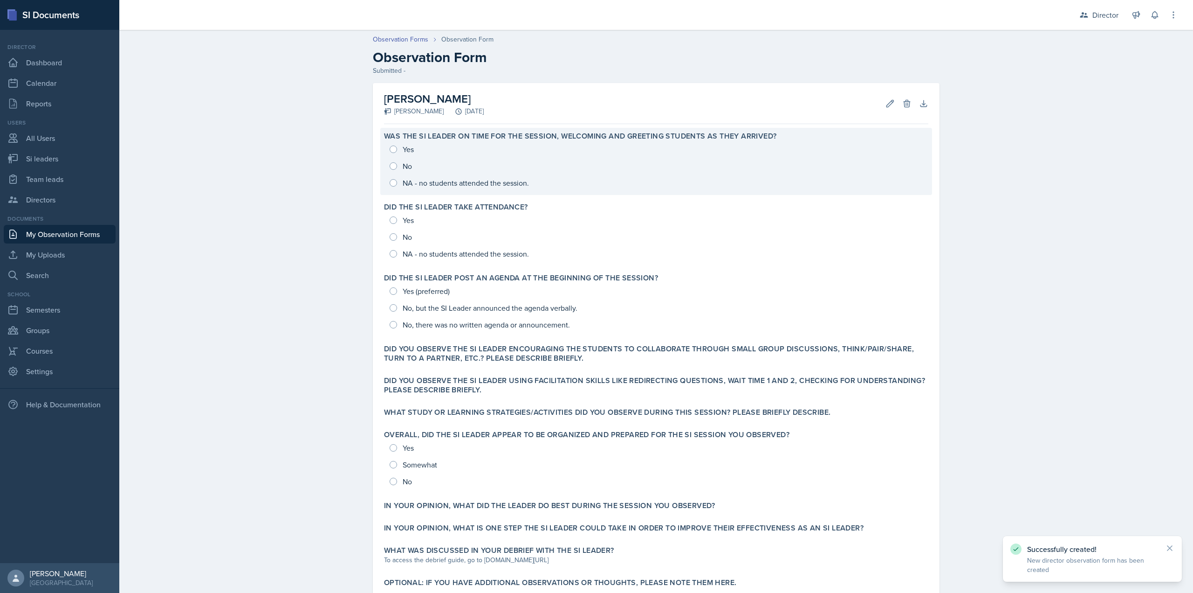
click at [401, 154] on div "Yes No NA - no students attended the session." at bounding box center [656, 166] width 545 height 50
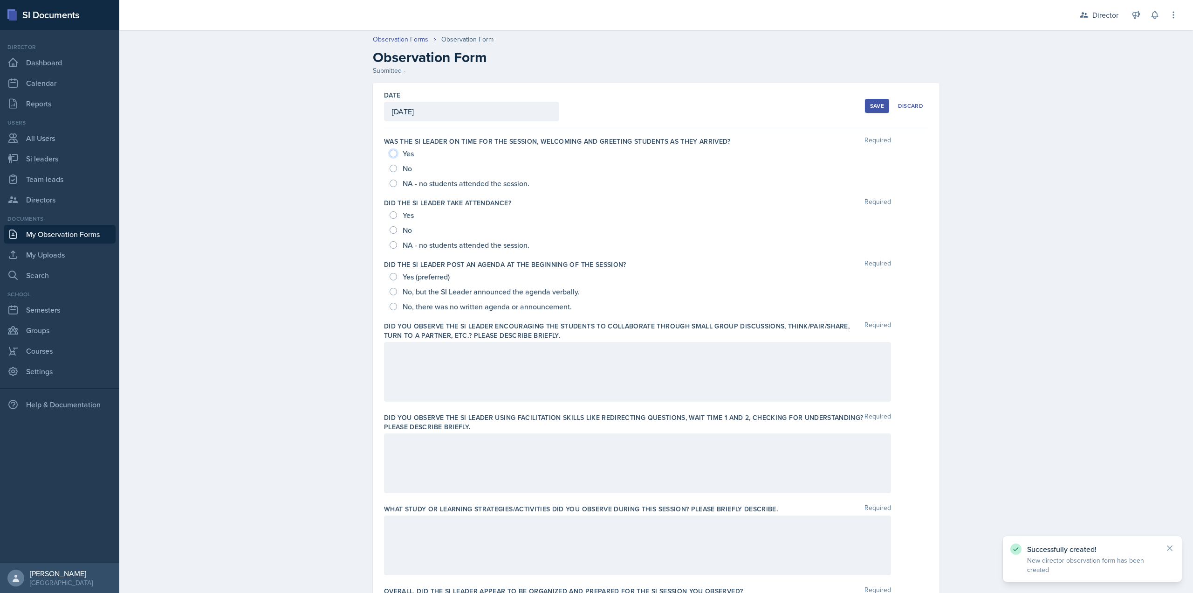
click at [392, 155] on input "Yes" at bounding box center [393, 153] width 7 height 7
radio input "true"
click at [390, 212] on input "Yes" at bounding box center [393, 214] width 7 height 7
radio input "true"
drag, startPoint x: 391, startPoint y: 275, endPoint x: 419, endPoint y: 353, distance: 82.9
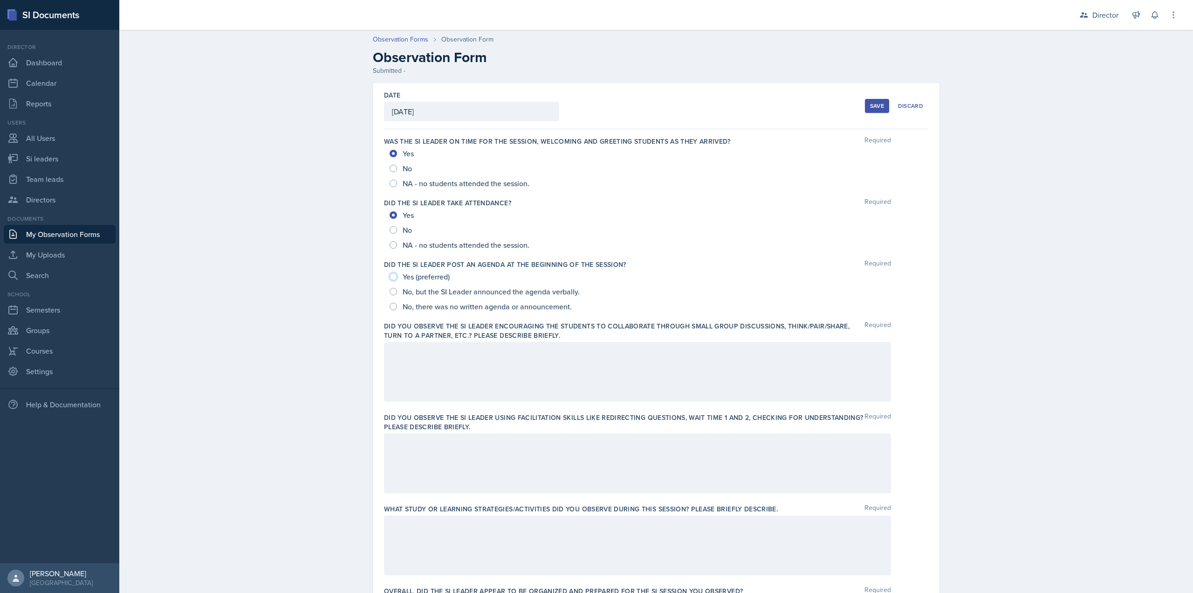
click at [390, 275] on input "Yes (preferred)" at bounding box center [393, 276] width 7 height 7
radio input "true"
click at [442, 382] on div at bounding box center [637, 372] width 507 height 60
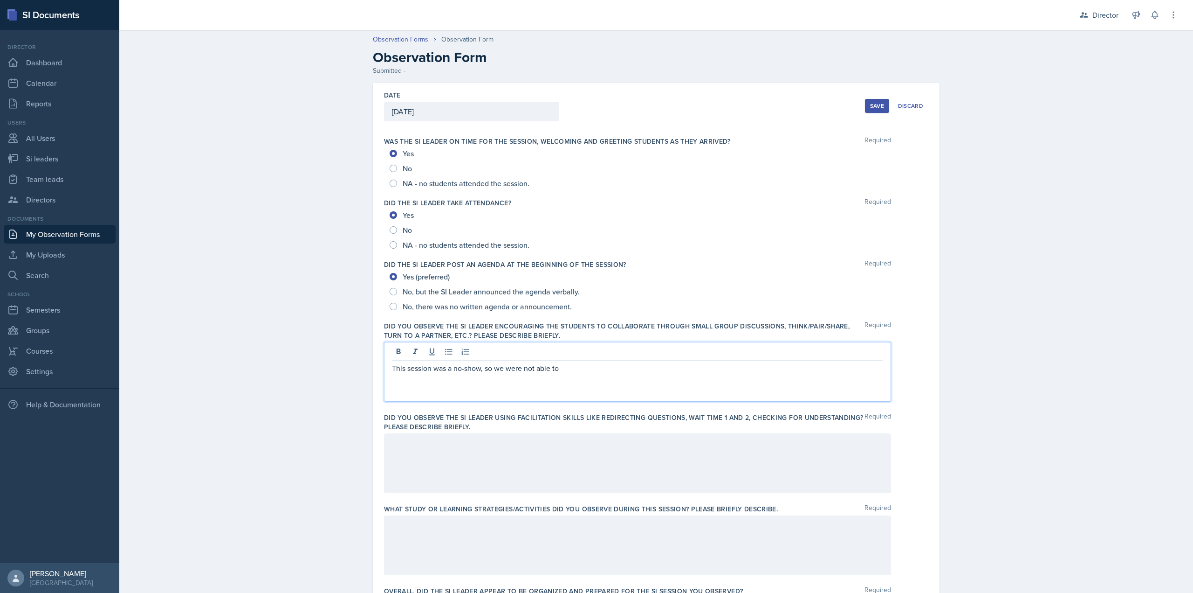
click at [566, 371] on p "This session was a no-show, so we were not able to" at bounding box center [637, 367] width 491 height 11
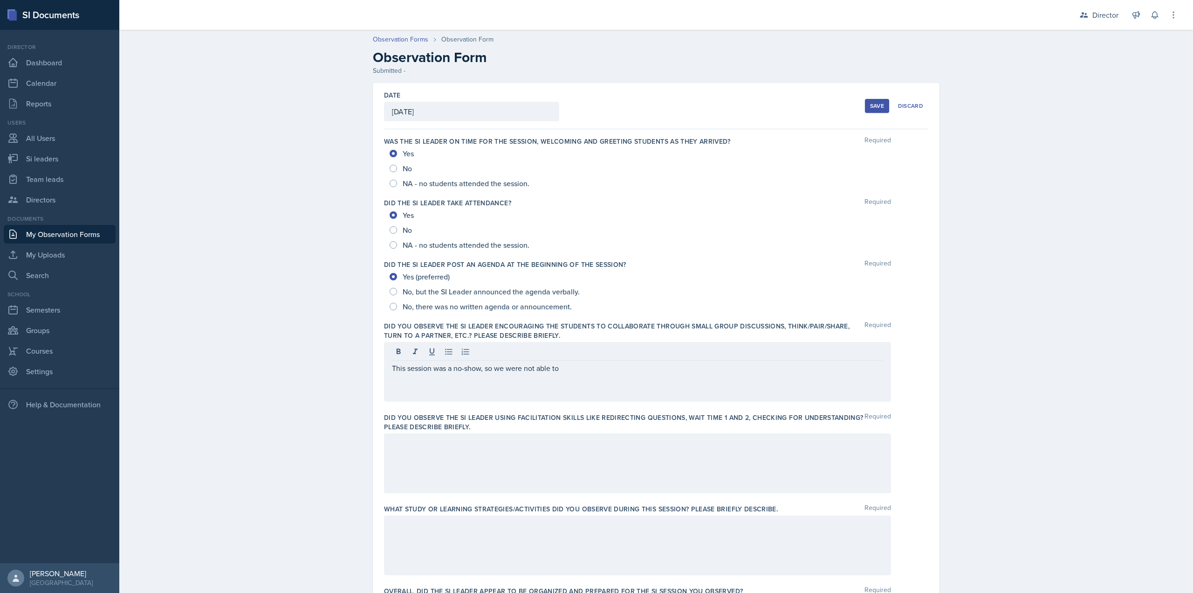
click at [605, 367] on p "This session was a no-show, so we were not able to" at bounding box center [637, 367] width 491 height 11
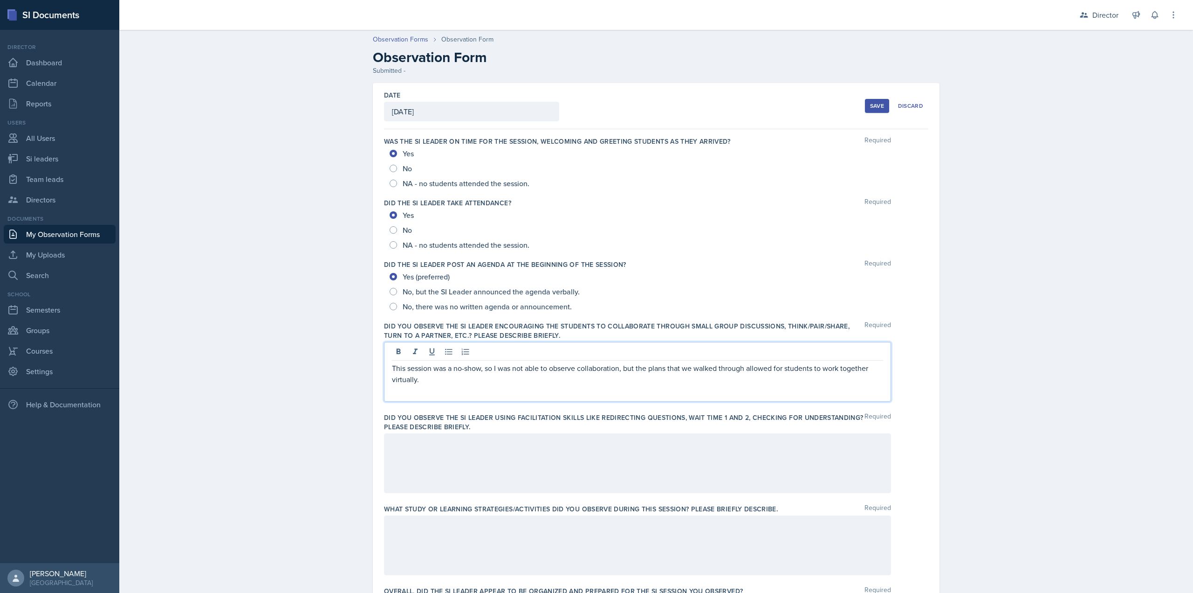
click at [517, 444] on div at bounding box center [637, 463] width 507 height 60
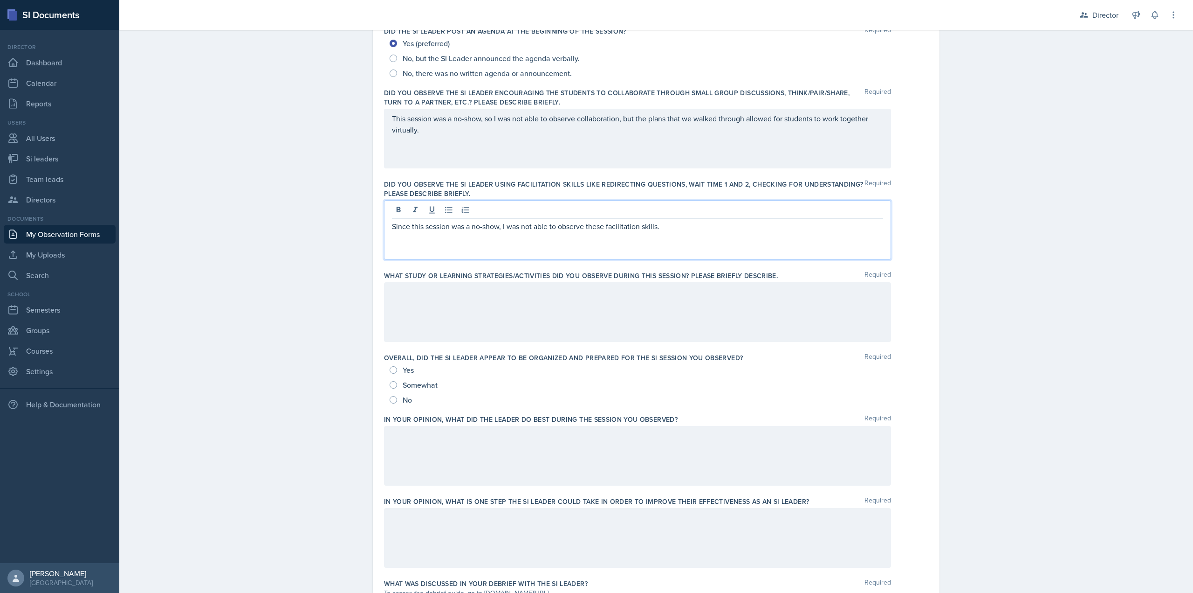
click at [506, 328] on div at bounding box center [637, 312] width 507 height 60
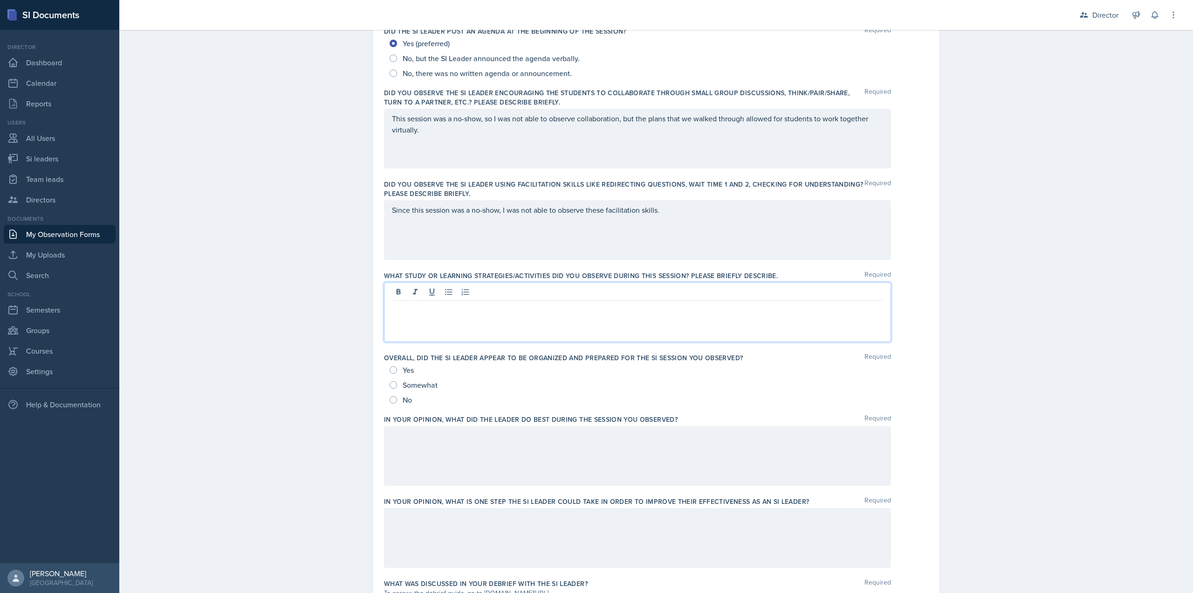
scroll to position [249, 0]
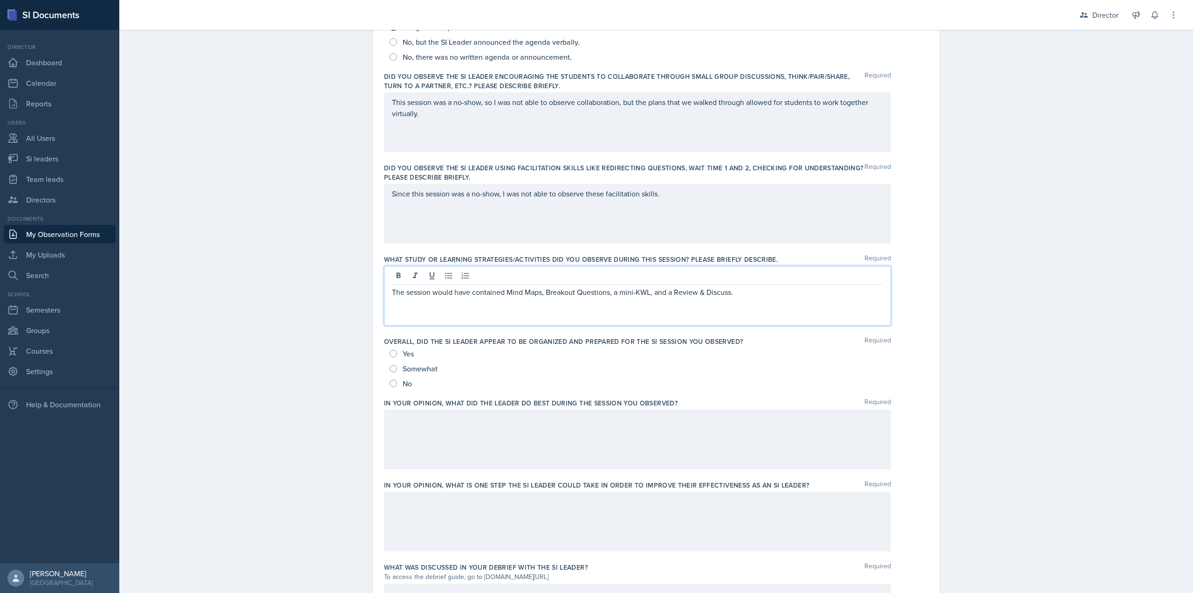
click at [396, 349] on div "Yes" at bounding box center [403, 353] width 26 height 15
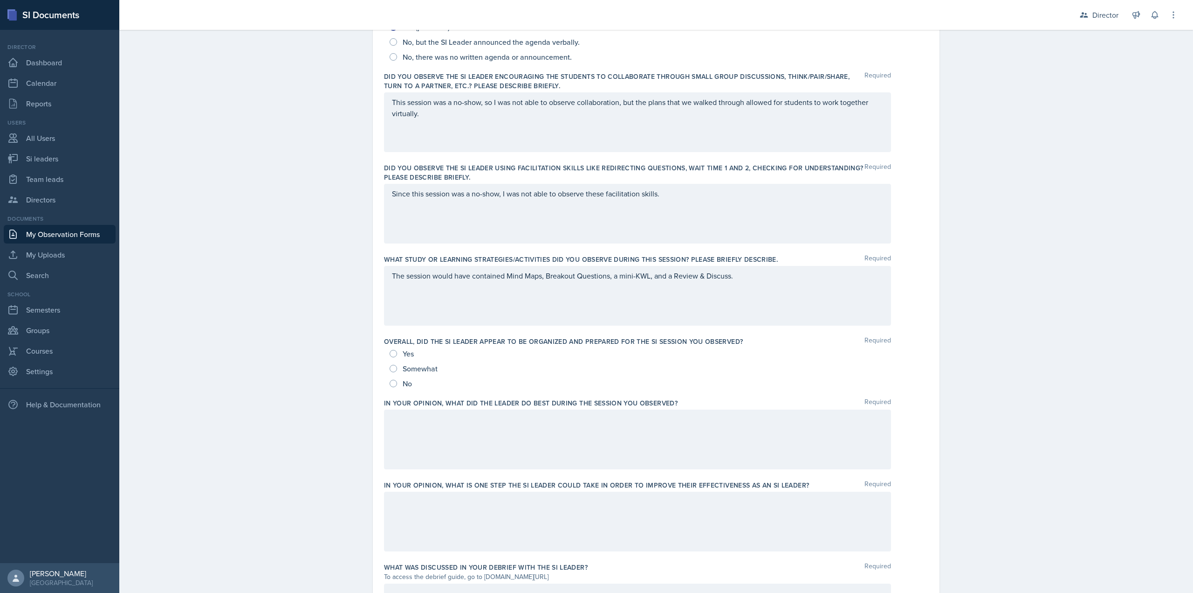
click at [435, 448] on div at bounding box center [637, 439] width 507 height 60
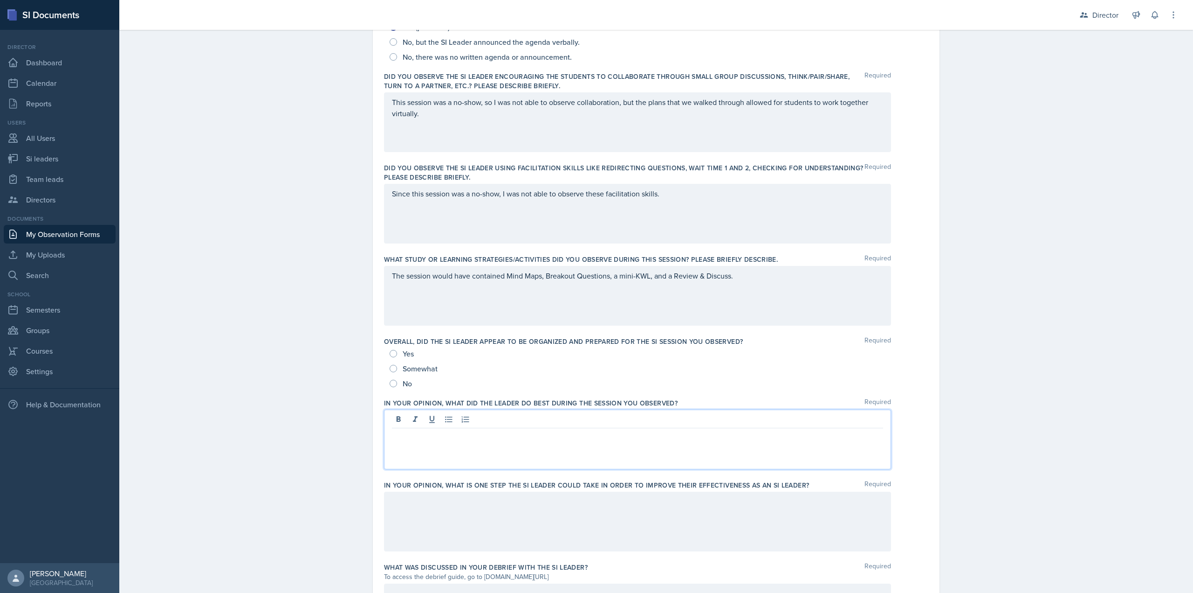
scroll to position [266, 0]
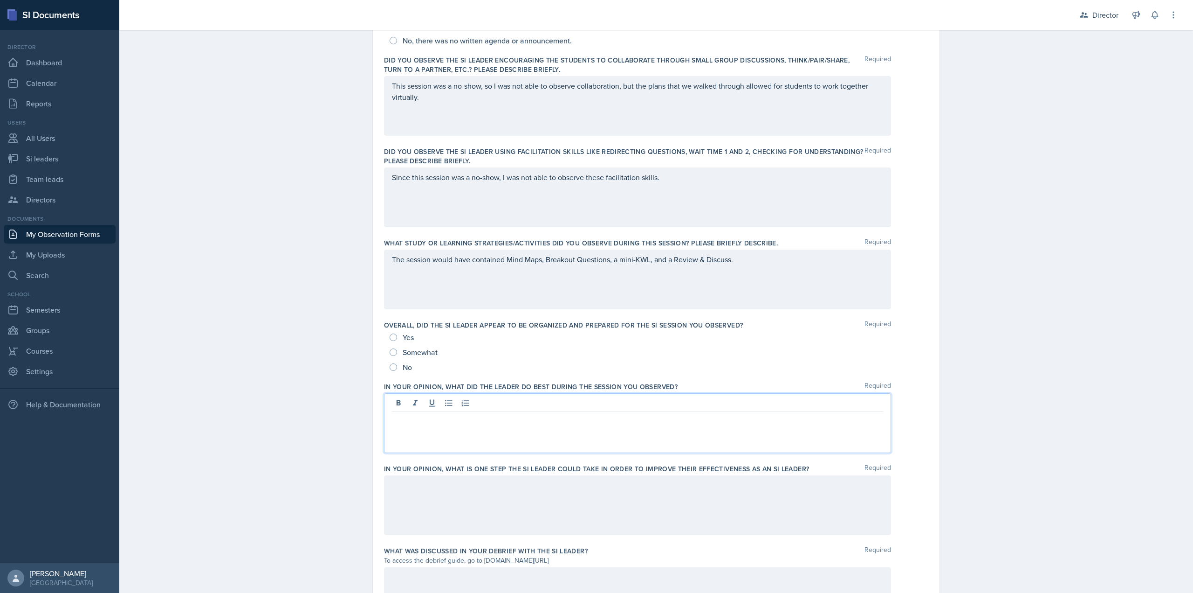
click at [390, 334] on div "Yes" at bounding box center [403, 337] width 26 height 15
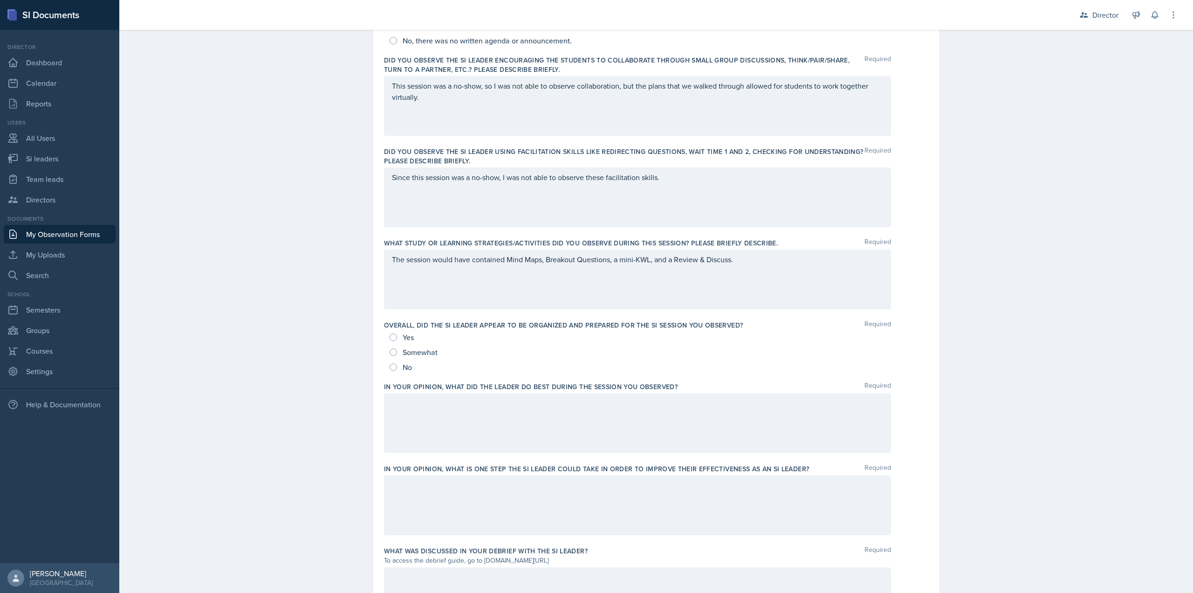
click at [413, 434] on div at bounding box center [637, 423] width 507 height 60
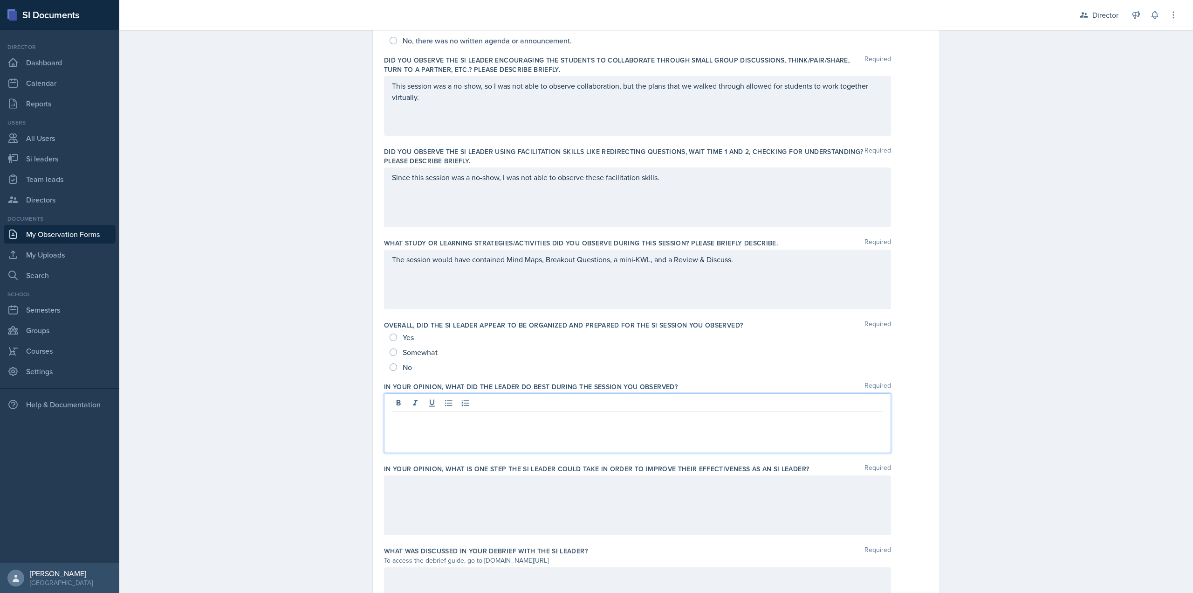
scroll to position [282, 0]
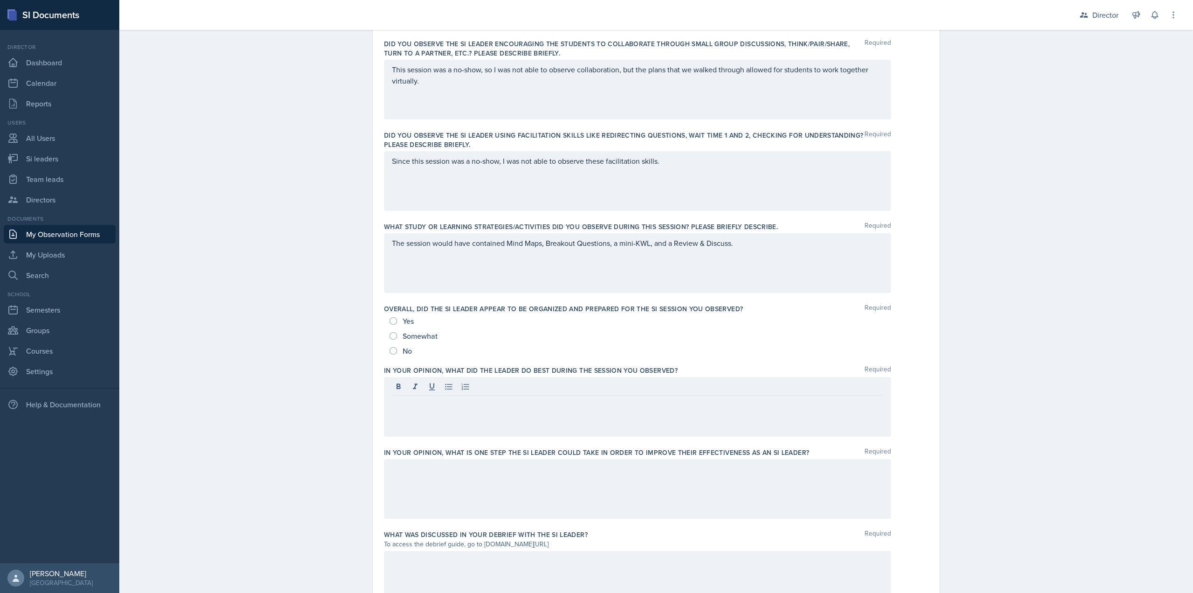
click at [390, 325] on div "Yes" at bounding box center [403, 320] width 26 height 15
click at [392, 321] on input "Yes" at bounding box center [393, 320] width 7 height 7
radio input "true"
click at [401, 412] on div at bounding box center [637, 407] width 507 height 60
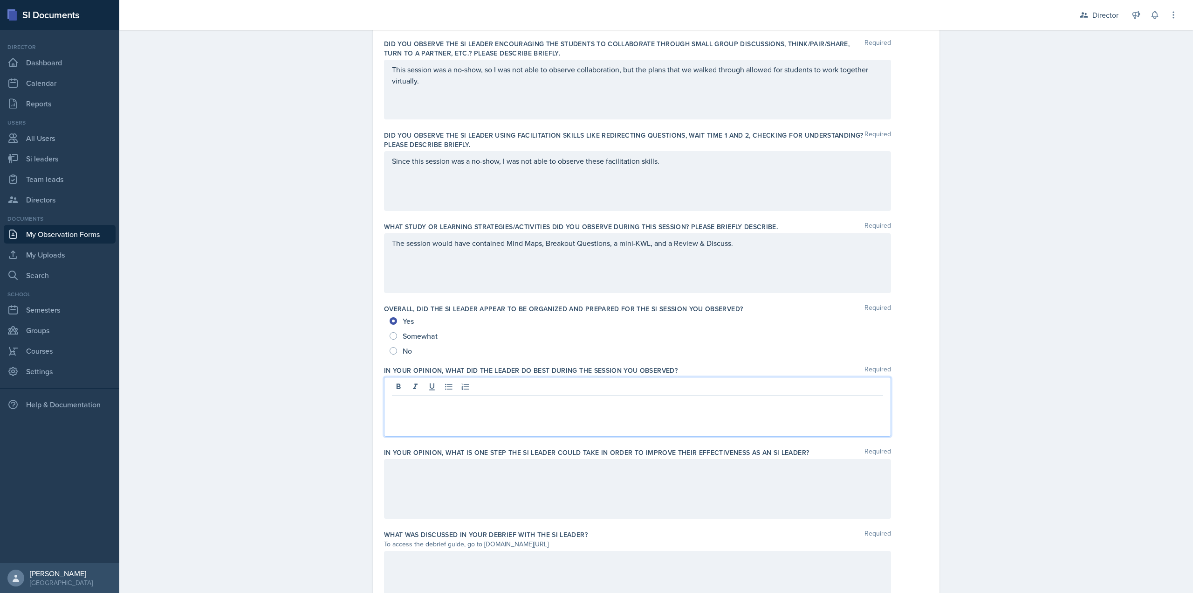
scroll to position [298, 0]
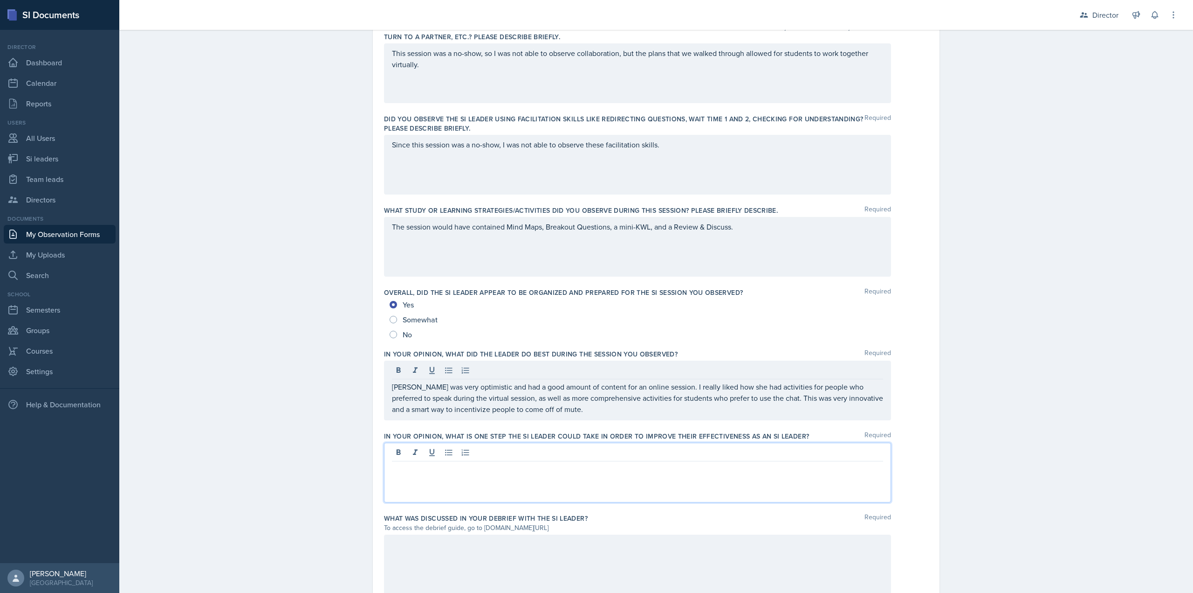
click at [594, 456] on div at bounding box center [637, 472] width 507 height 60
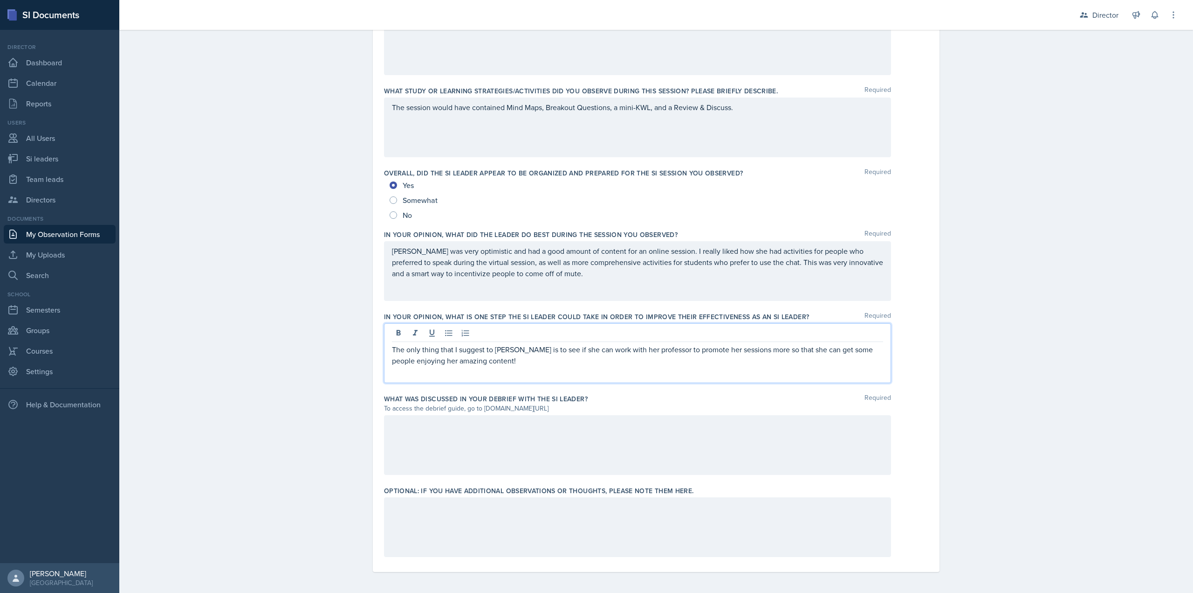
scroll to position [419, 0]
click at [522, 440] on div at bounding box center [637, 444] width 507 height 60
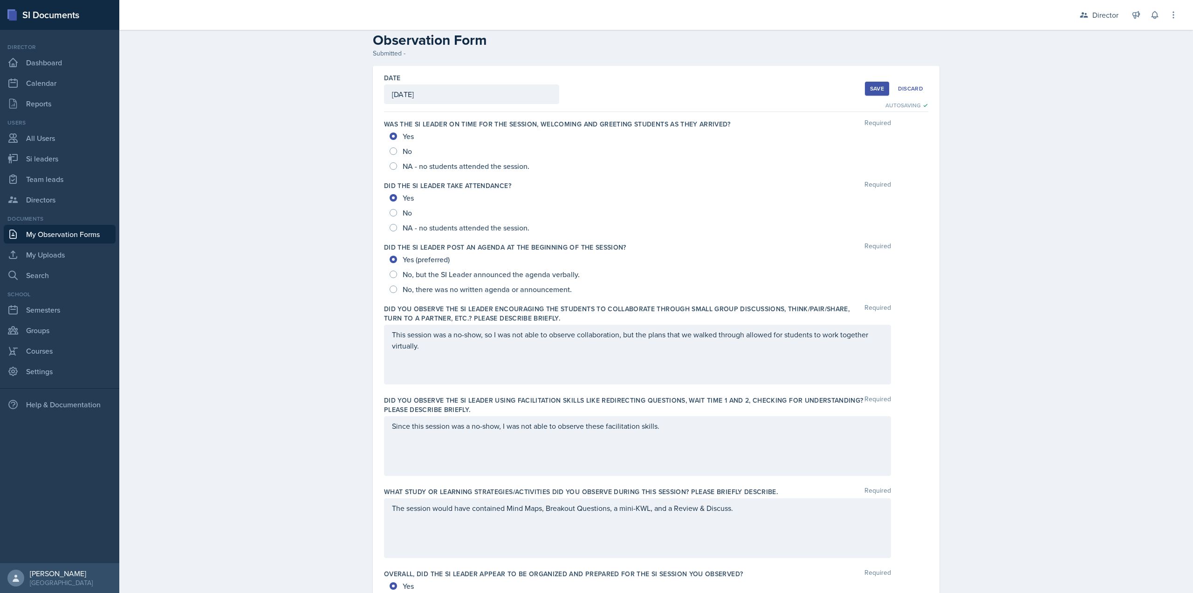
scroll to position [0, 0]
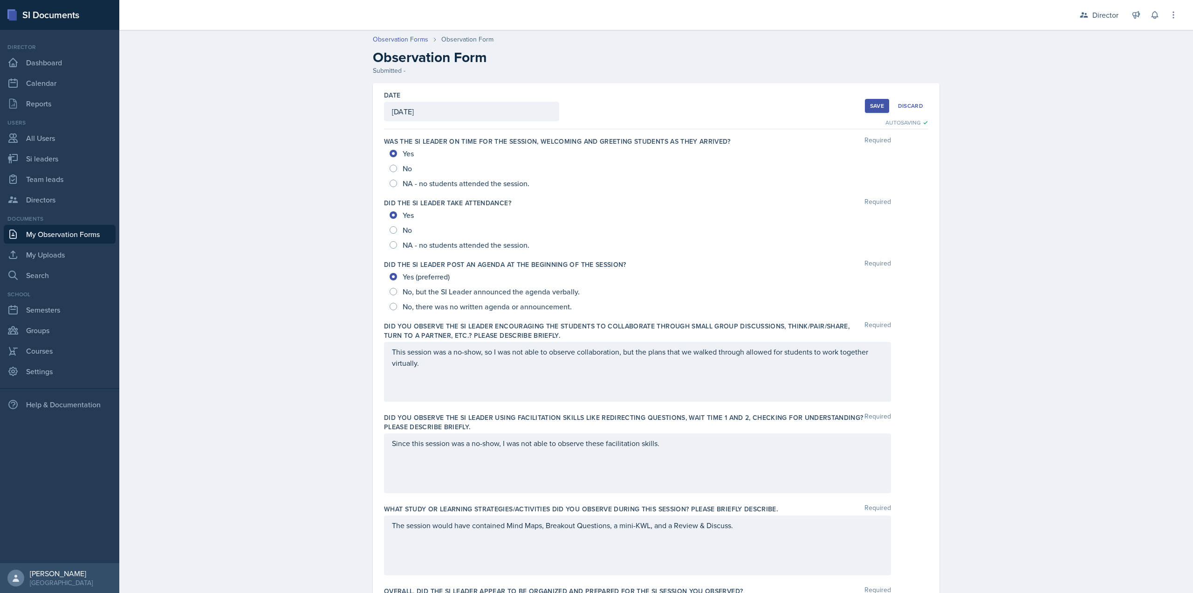
click at [880, 106] on div "Save" at bounding box center [877, 105] width 14 height 7
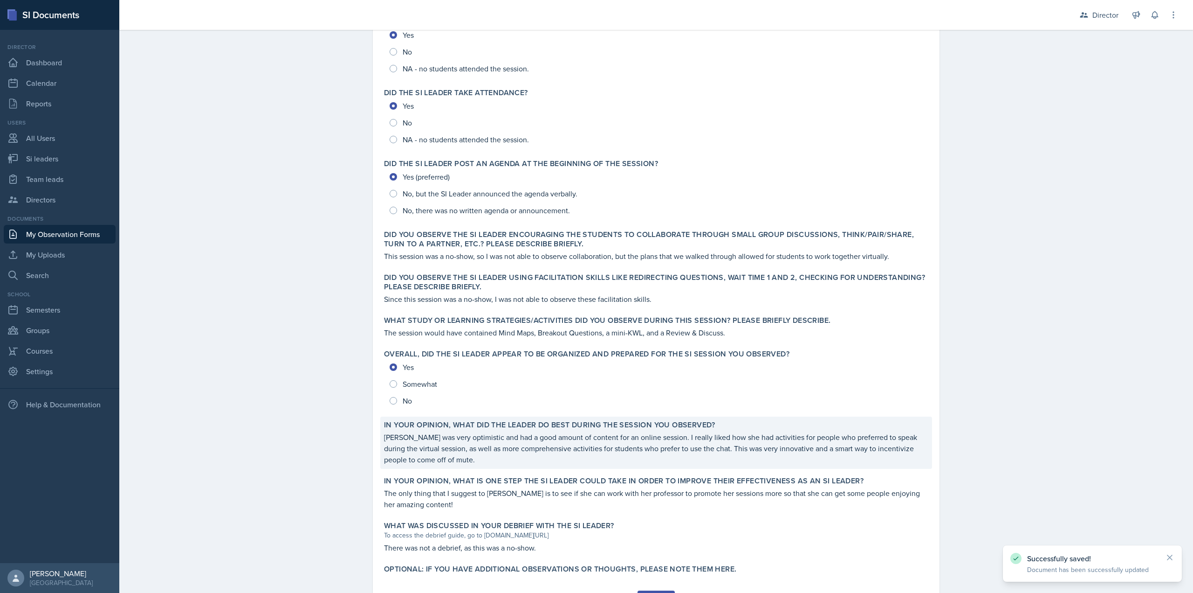
scroll to position [161, 0]
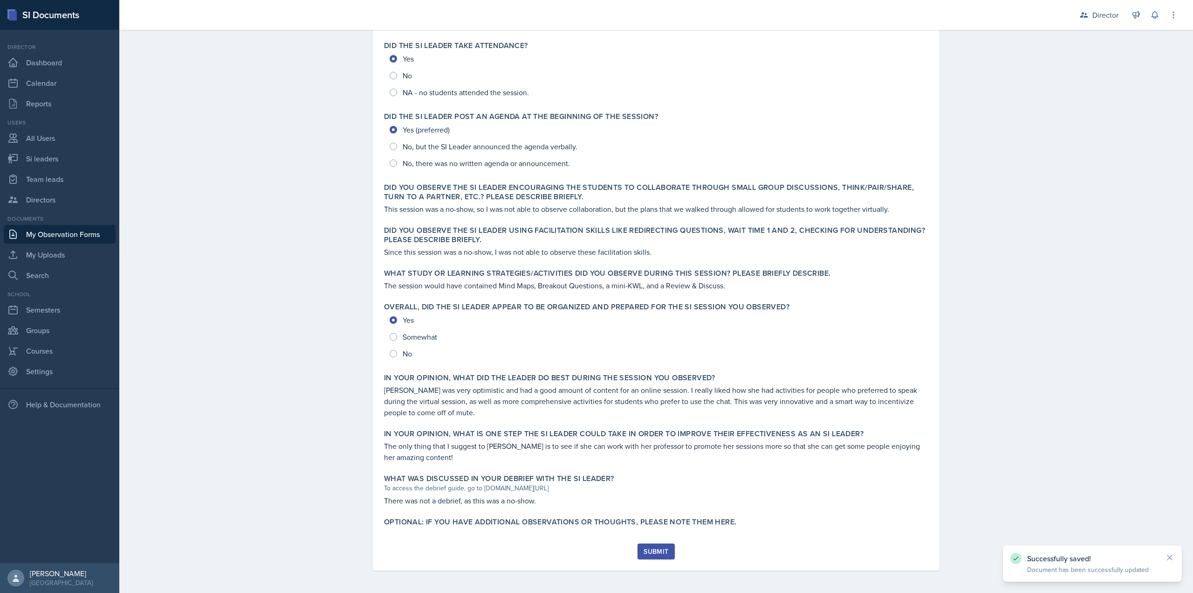
click at [657, 547] on div "Submit" at bounding box center [656, 550] width 25 height 7
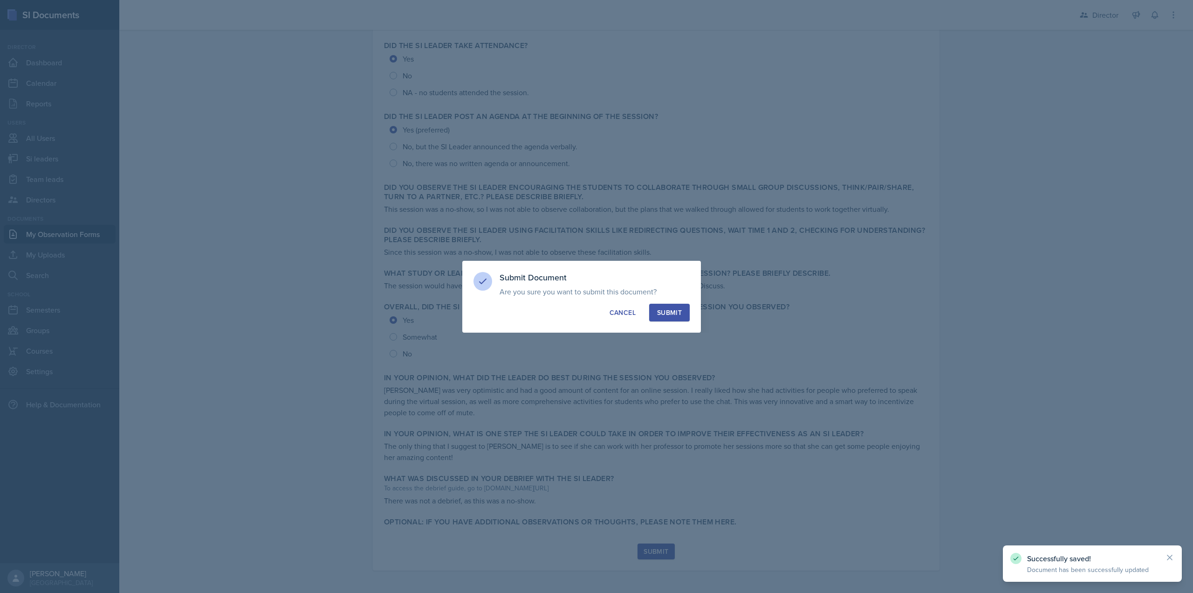
click at [672, 303] on button "Submit" at bounding box center [669, 312] width 41 height 18
radio input "true"
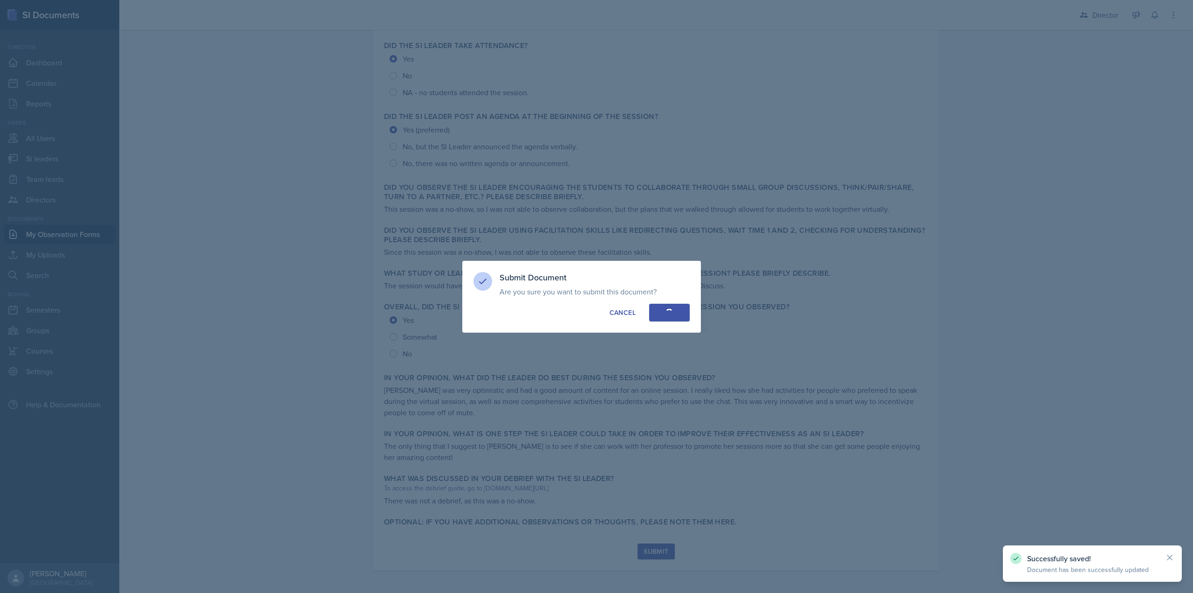
scroll to position [134, 0]
